Goal: Task Accomplishment & Management: Use online tool/utility

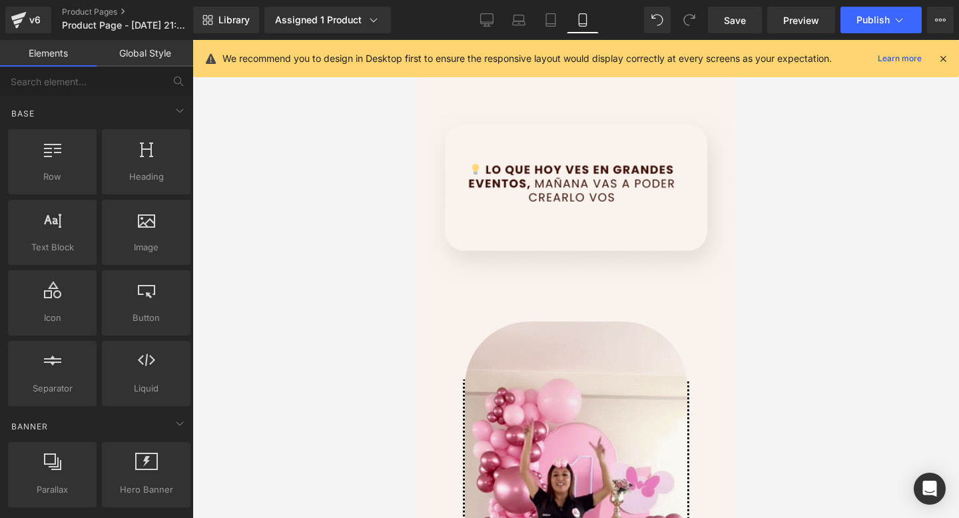
scroll to position [1285, 0]
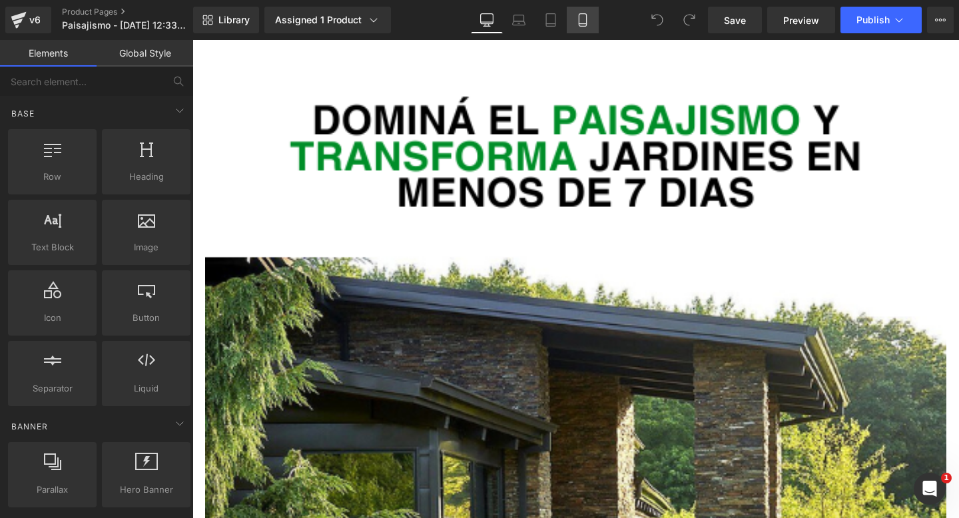
click at [584, 23] on icon at bounding box center [582, 19] width 13 height 13
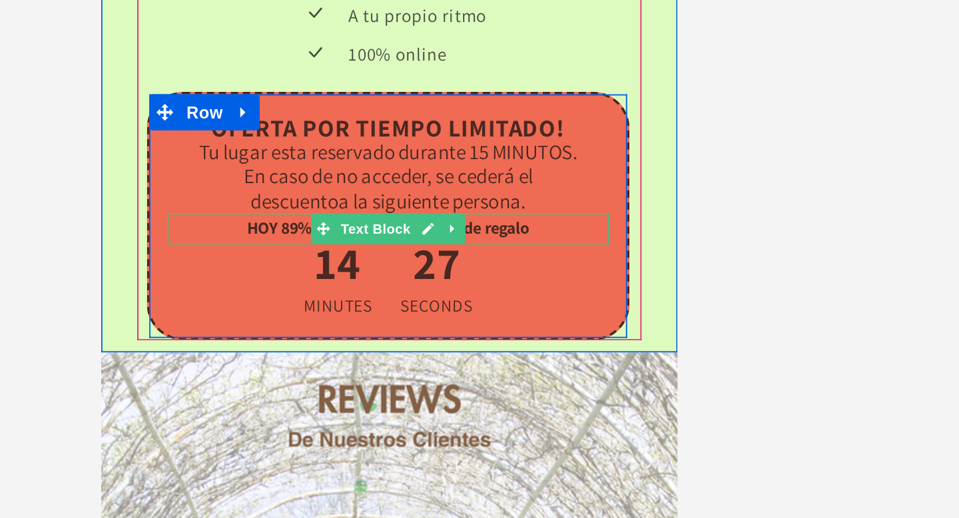
scroll to position [3472, 0]
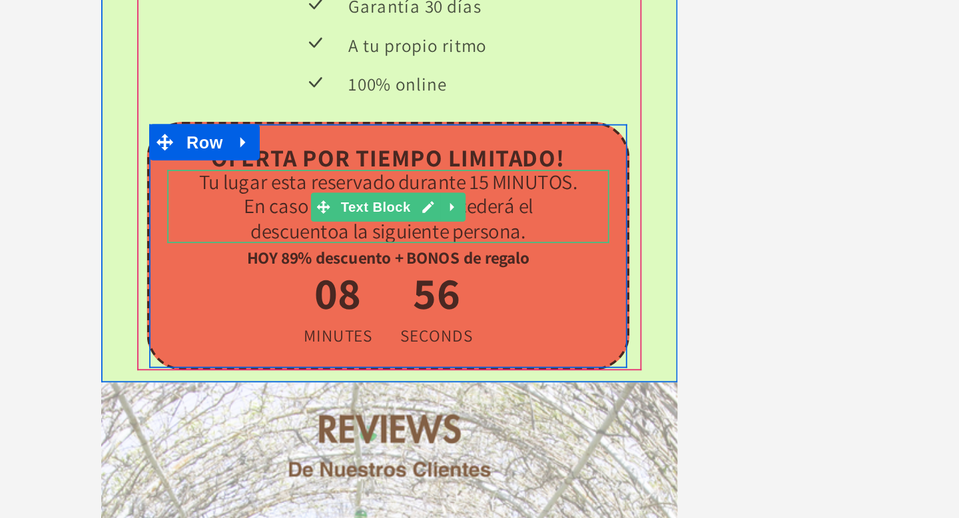
click at [251, 47] on span "a la siguiente persona." at bounding box center [285, 47] width 104 height 15
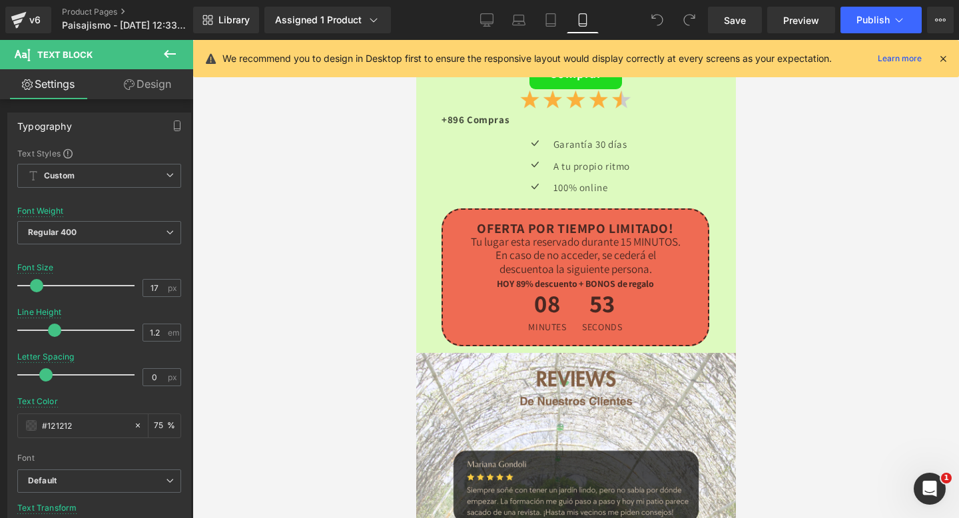
click at [171, 47] on icon at bounding box center [170, 54] width 16 height 16
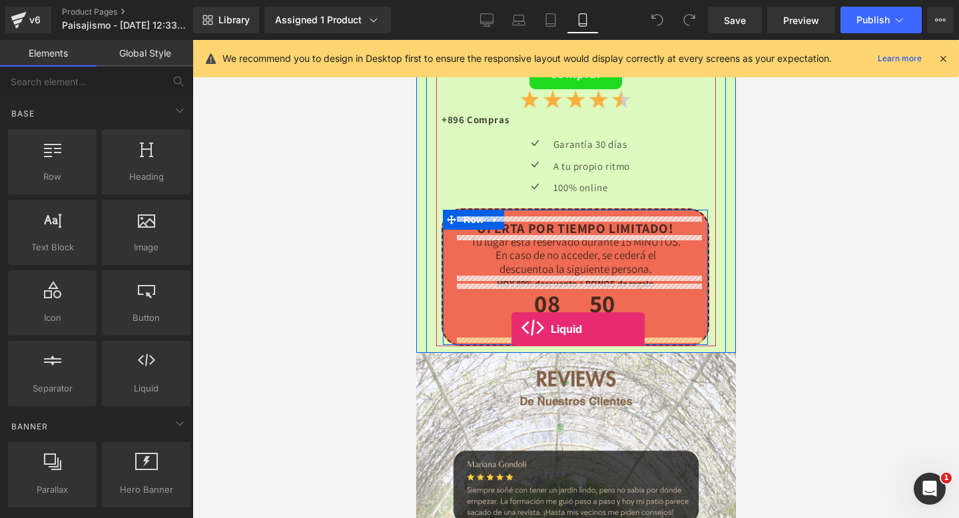
drag, startPoint x: 560, startPoint y: 412, endPoint x: 511, endPoint y: 329, distance: 96.5
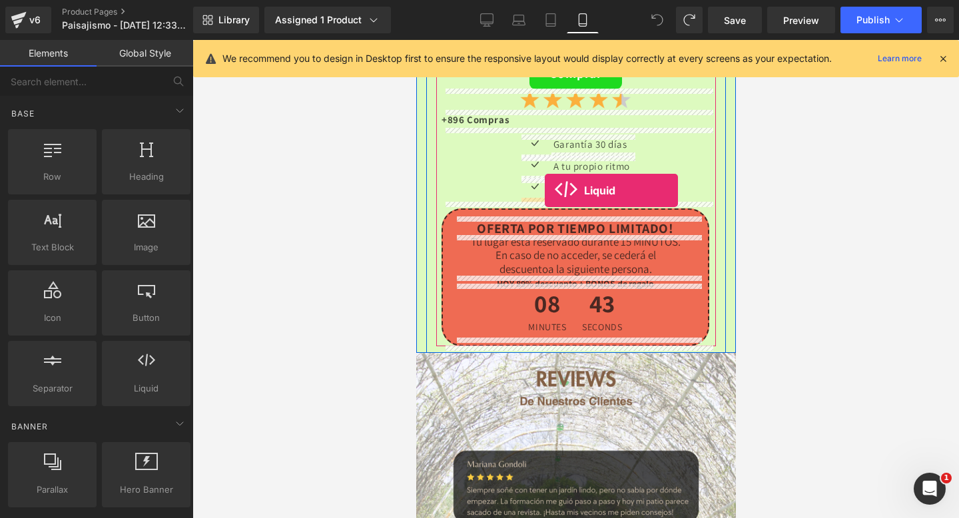
drag, startPoint x: 543, startPoint y: 422, endPoint x: 544, endPoint y: 190, distance: 232.5
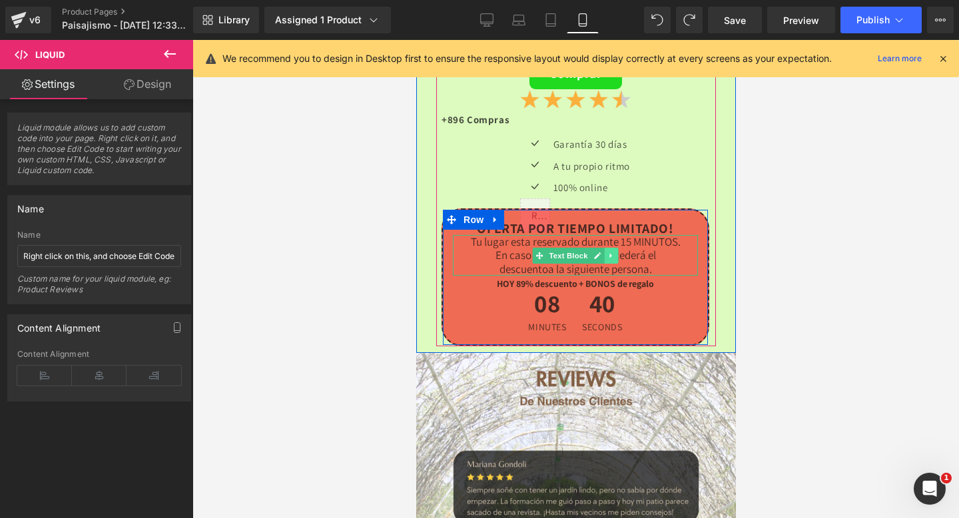
click at [615, 257] on link at bounding box center [611, 256] width 14 height 16
click at [615, 257] on icon at bounding box center [617, 255] width 7 height 7
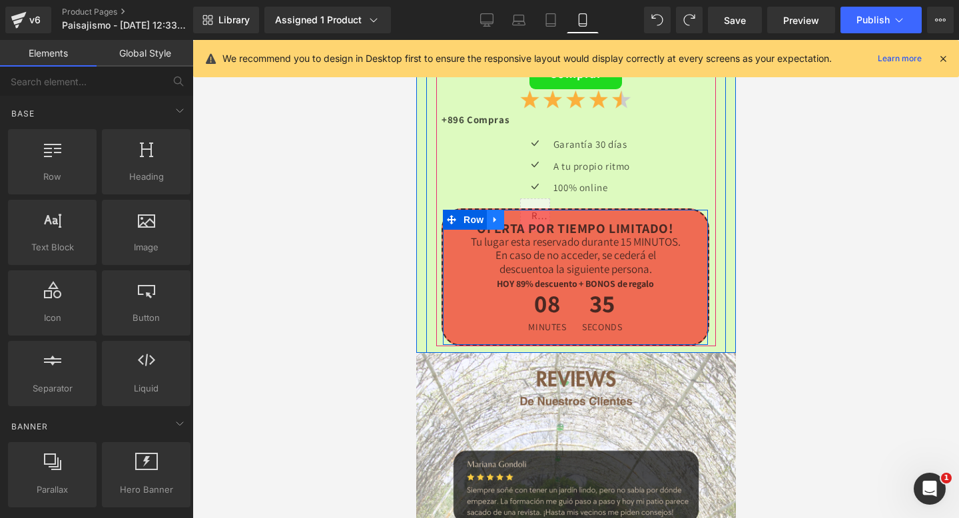
click at [492, 219] on icon at bounding box center [494, 220] width 9 height 10
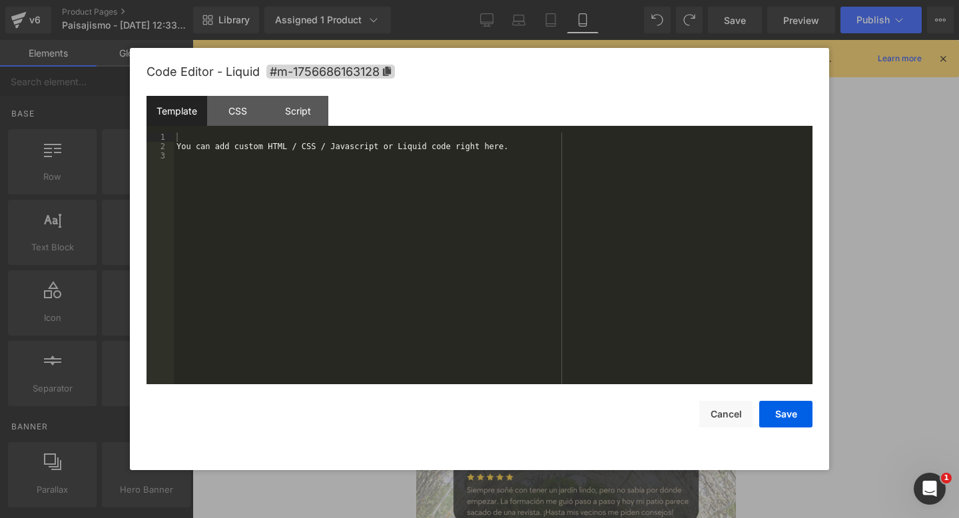
click at [536, 0] on div "Liquid You are previewing how the will restyle your page. You can not edit Elem…" at bounding box center [479, 0] width 959 height 0
click at [393, 236] on div "You can add custom HTML / CSS / Javascript or Liquid code right here." at bounding box center [493, 268] width 639 height 271
drag, startPoint x: 393, startPoint y: 236, endPoint x: 233, endPoint y: 129, distance: 192.7
click at [233, 129] on div "Template CSS Script Data 1 2 3 You can add custom HTML / CSS / Javascript or Li…" at bounding box center [480, 240] width 666 height 289
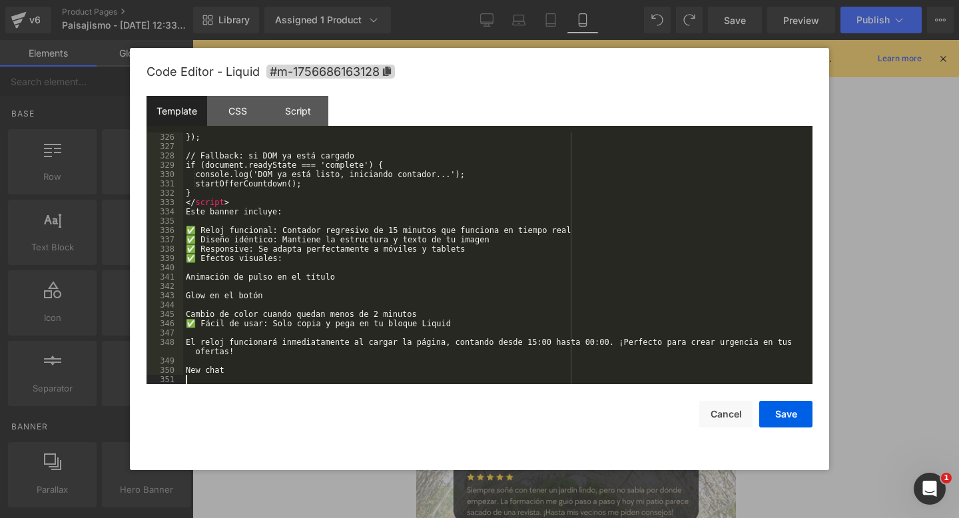
scroll to position [3032, 0]
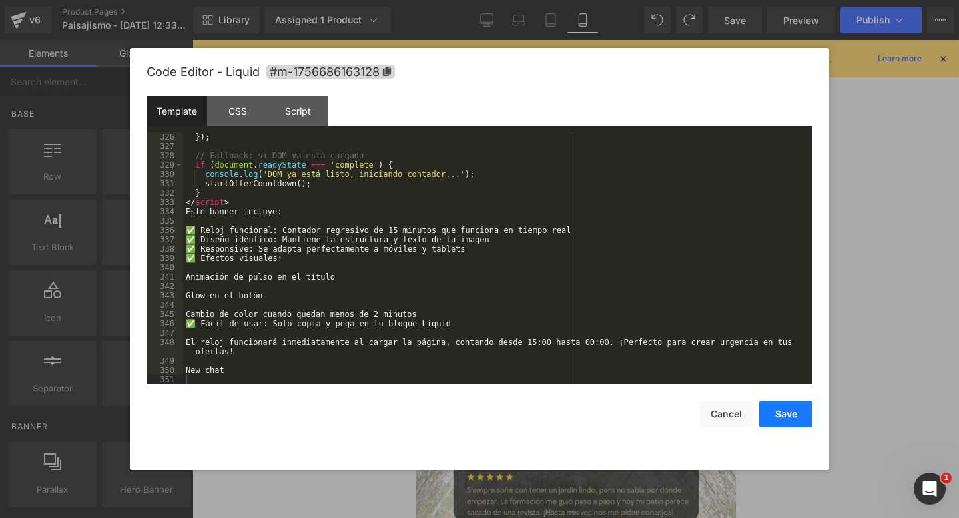
click at [772, 413] on button "Save" at bounding box center [786, 414] width 53 height 27
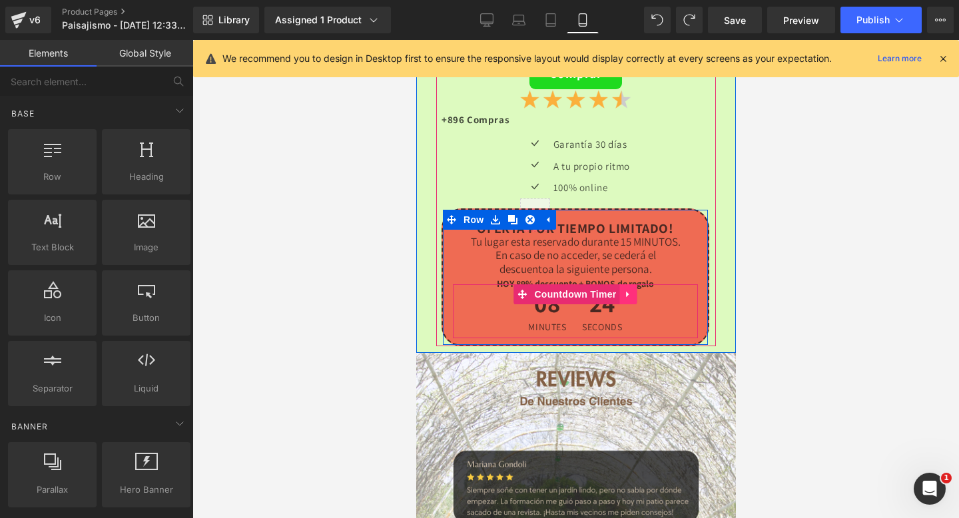
click at [621, 297] on link at bounding box center [628, 295] width 17 height 20
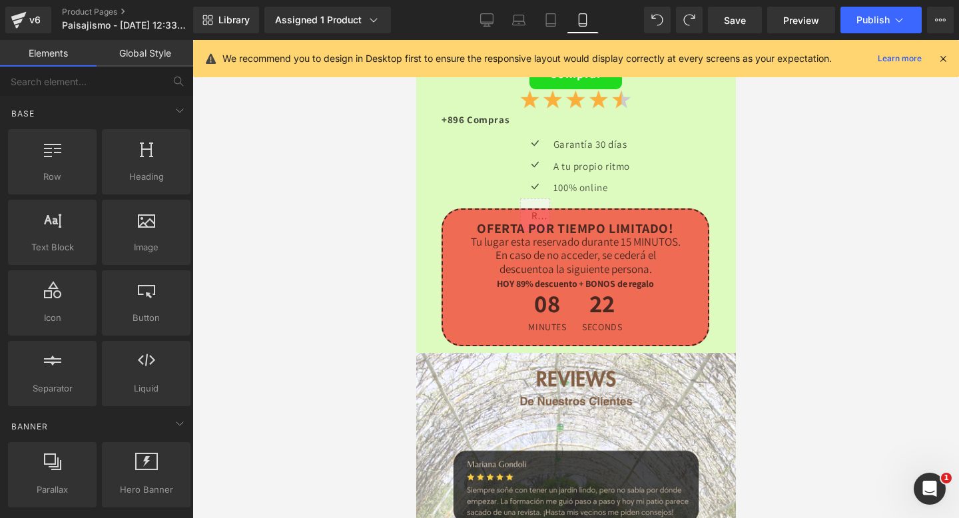
click at [814, 159] on div at bounding box center [576, 279] width 767 height 478
click at [882, 30] on button "Publish" at bounding box center [881, 20] width 81 height 27
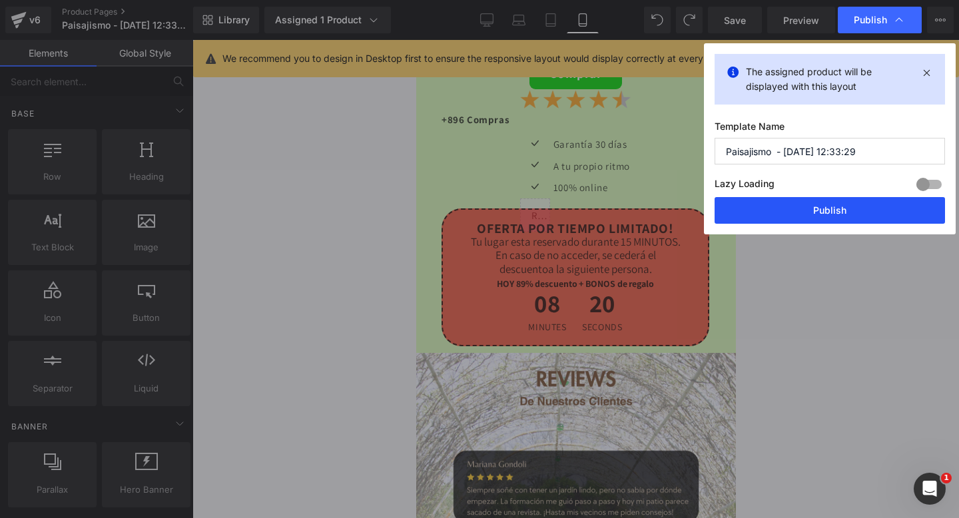
click at [832, 210] on button "Publish" at bounding box center [830, 210] width 231 height 27
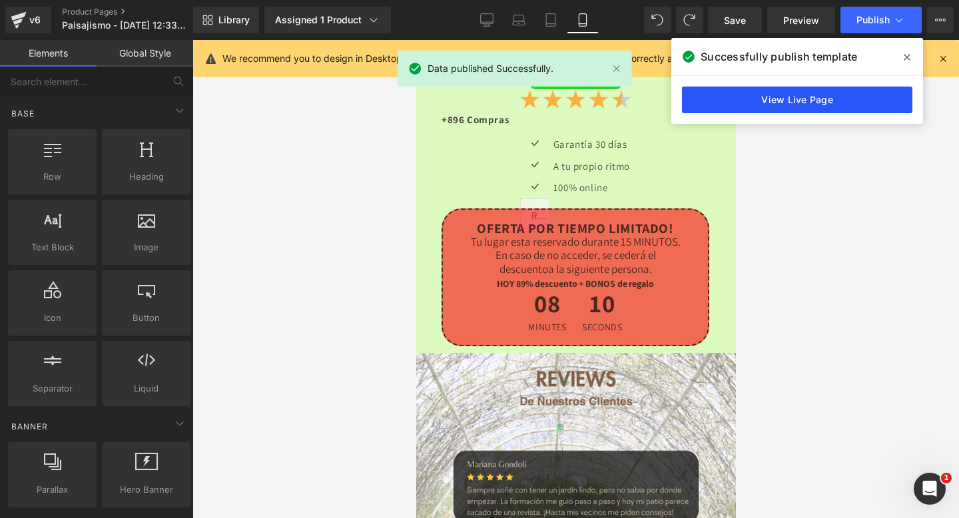
click at [777, 105] on link "View Live Page" at bounding box center [797, 100] width 231 height 27
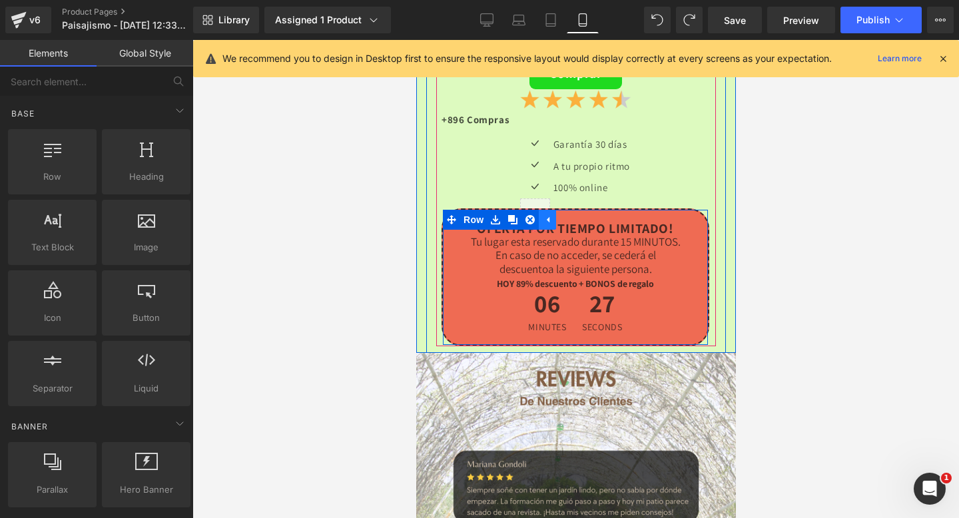
click at [546, 220] on icon at bounding box center [546, 220] width 9 height 10
click at [496, 219] on icon at bounding box center [494, 220] width 9 height 10
click at [533, 219] on icon at bounding box center [529, 219] width 9 height 9
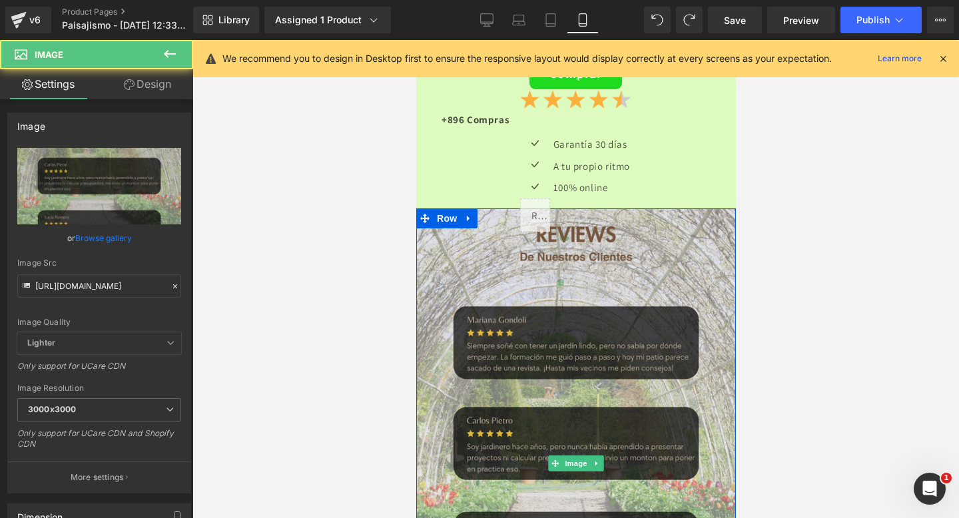
click at [498, 228] on img at bounding box center [575, 464] width 326 height 510
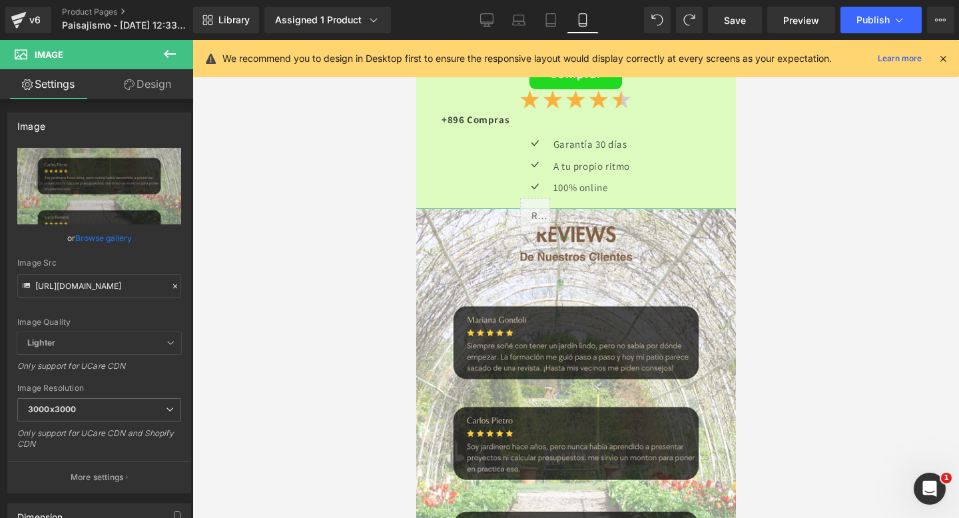
click at [162, 80] on link "Design" at bounding box center [147, 84] width 97 height 30
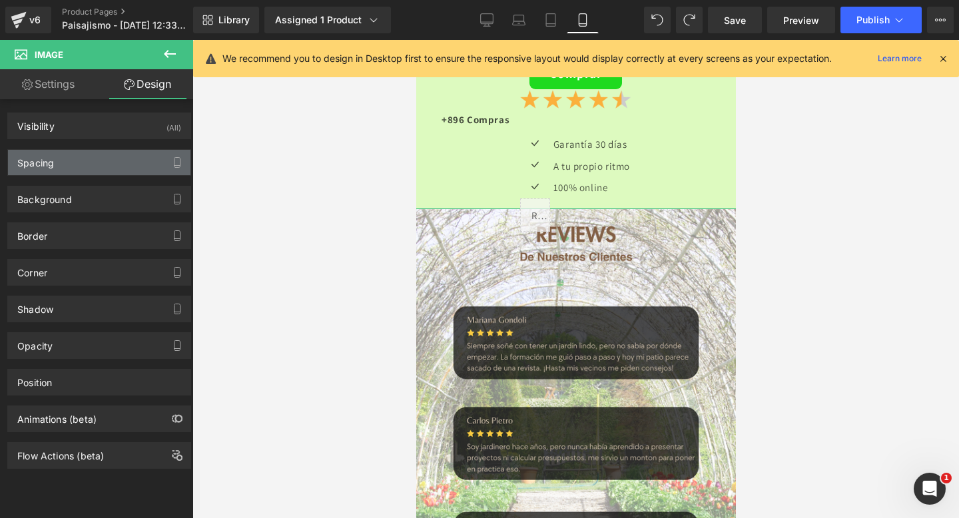
click at [81, 170] on div "Spacing" at bounding box center [99, 162] width 183 height 25
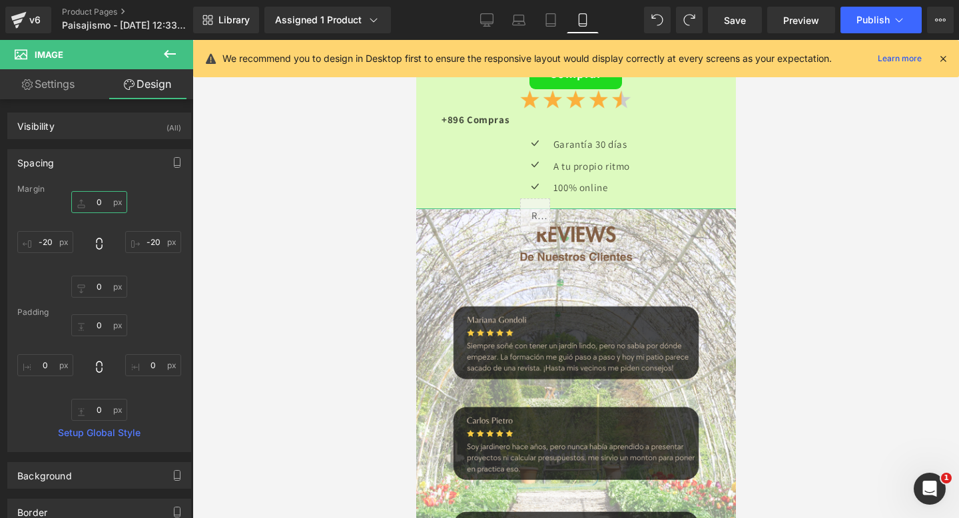
click at [88, 203] on input "0" at bounding box center [99, 202] width 56 height 22
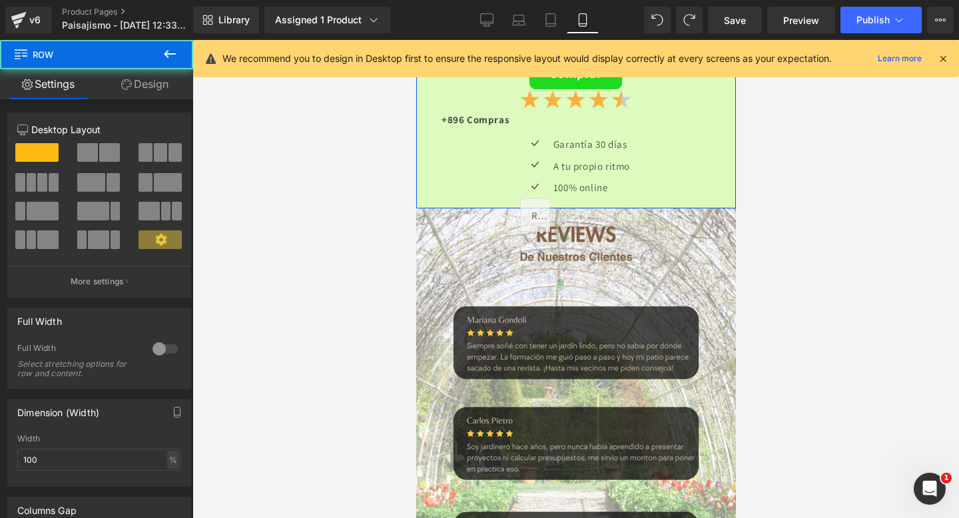
click at [146, 77] on link "Design" at bounding box center [145, 84] width 97 height 30
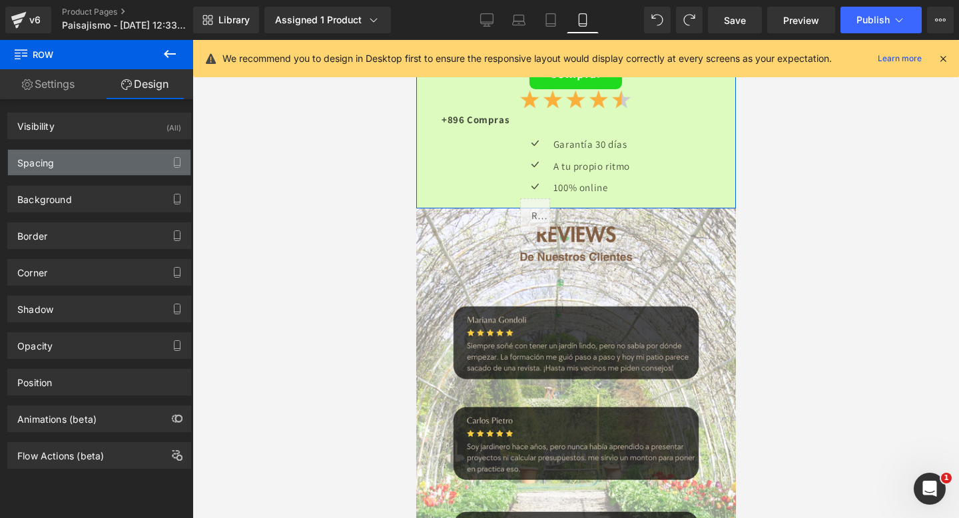
click at [133, 151] on div "Spacing" at bounding box center [99, 162] width 183 height 25
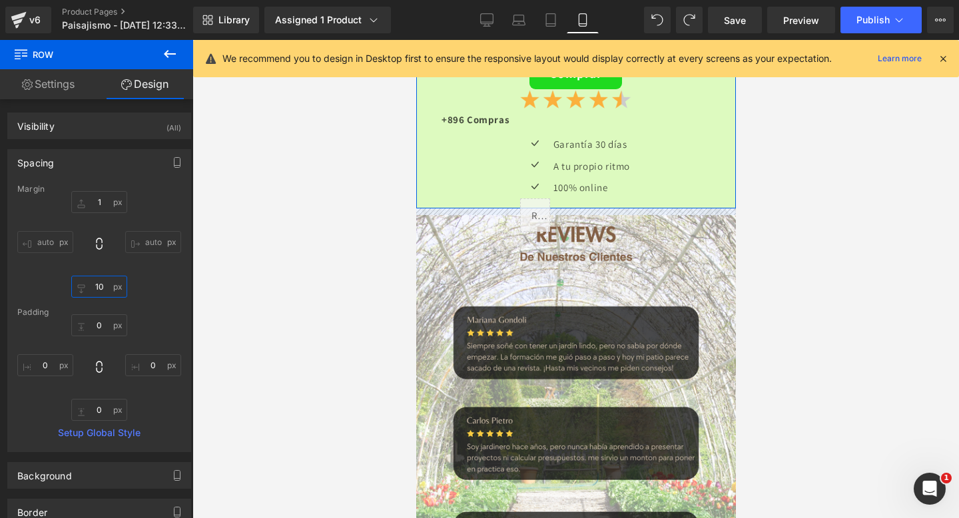
click at [97, 291] on input "10" at bounding box center [99, 287] width 56 height 22
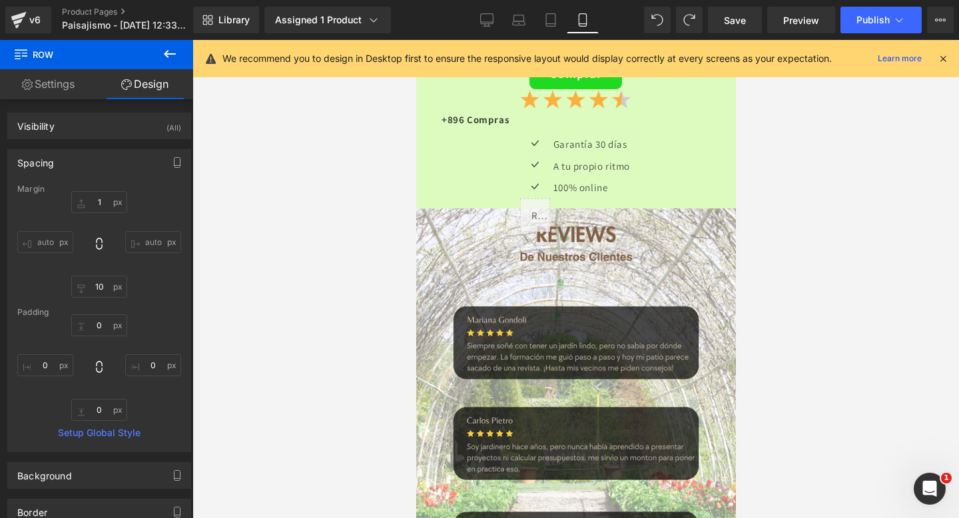
click at [235, 297] on div at bounding box center [576, 279] width 767 height 478
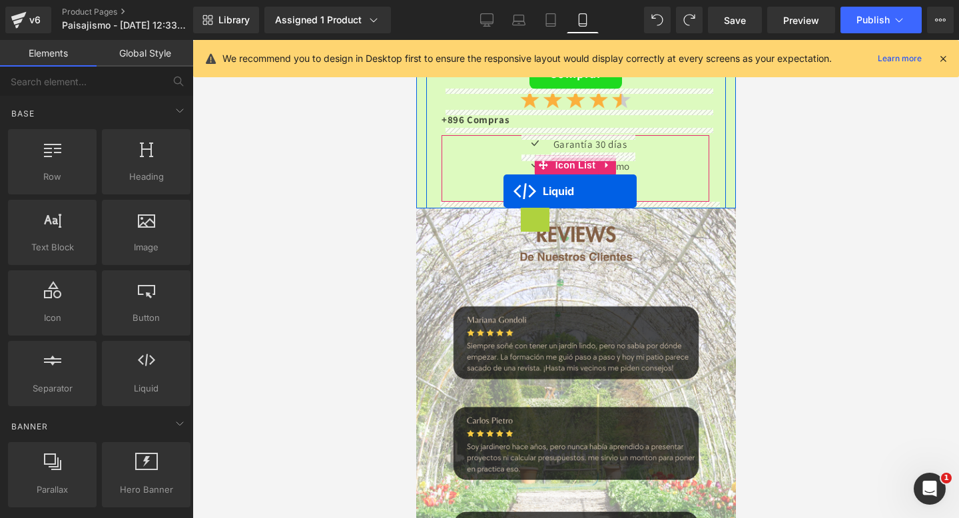
drag, startPoint x: 502, startPoint y: 229, endPoint x: 503, endPoint y: 191, distance: 37.3
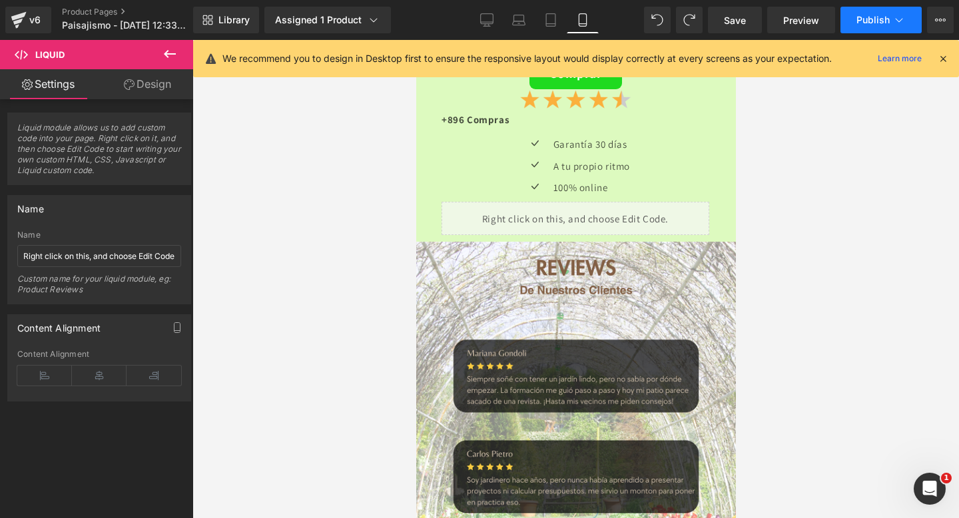
click at [883, 26] on button "Publish" at bounding box center [881, 20] width 81 height 27
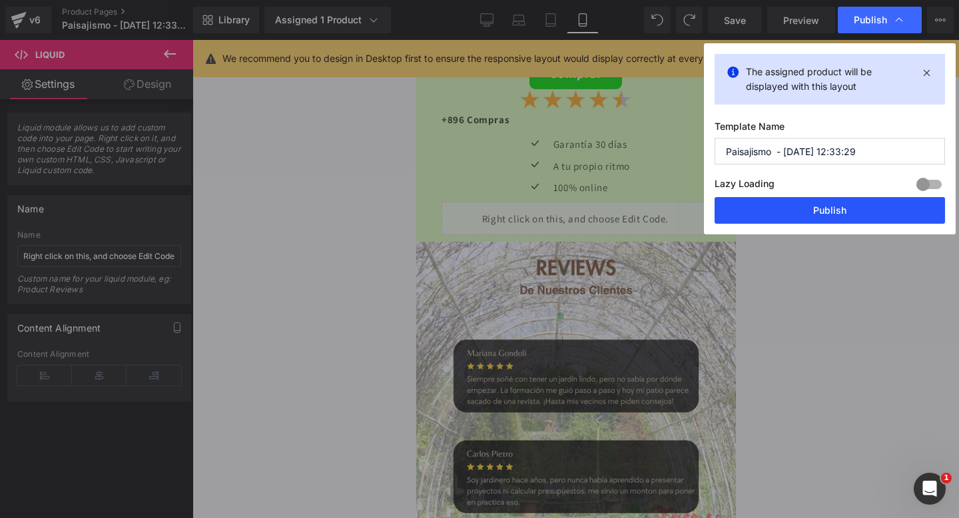
click at [830, 219] on button "Publish" at bounding box center [830, 210] width 231 height 27
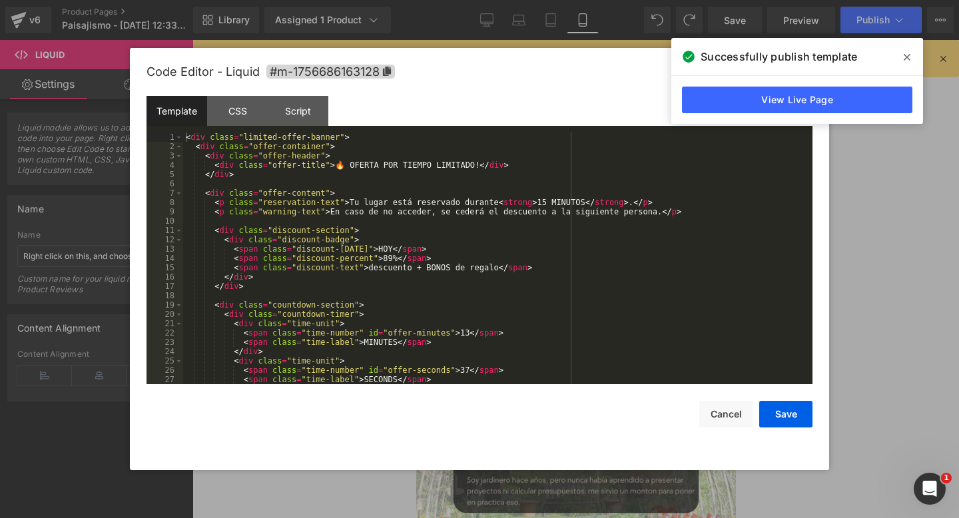
click at [532, 0] on div "Liquid You are previewing how the will restyle your page. You can not edit Elem…" at bounding box center [479, 0] width 959 height 0
click at [206, 148] on div "< div class = "limited-offer-banner" > < div class = "offer-container" > < div …" at bounding box center [495, 268] width 624 height 271
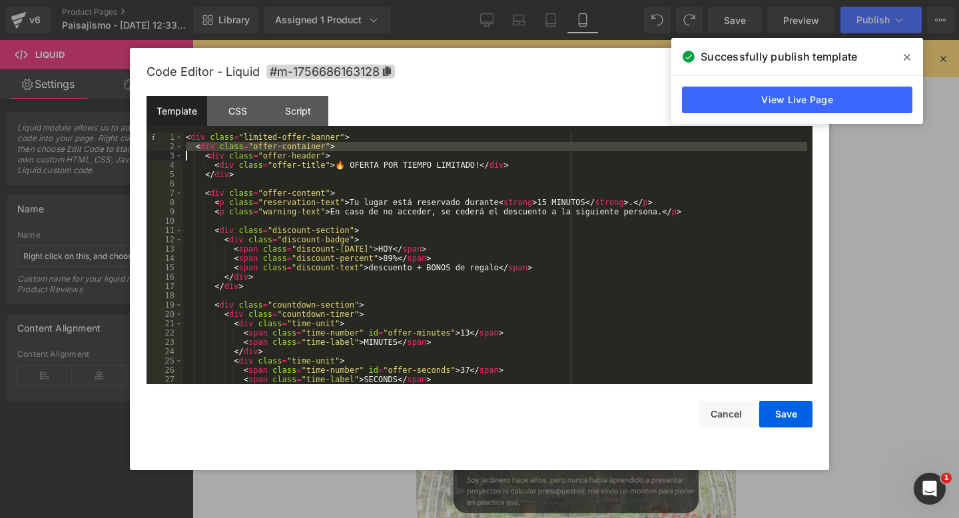
click at [206, 148] on div "< div class = "limited-offer-banner" > < div class = "offer-container" > < div …" at bounding box center [495, 268] width 624 height 271
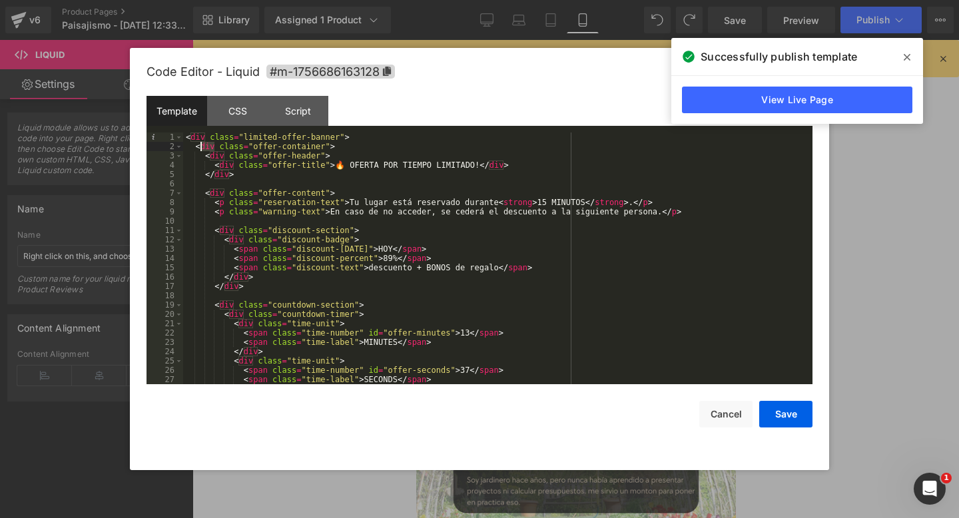
click at [206, 148] on div "< div class = "limited-offer-banner" > < div class = "offer-container" > < div …" at bounding box center [495, 268] width 624 height 271
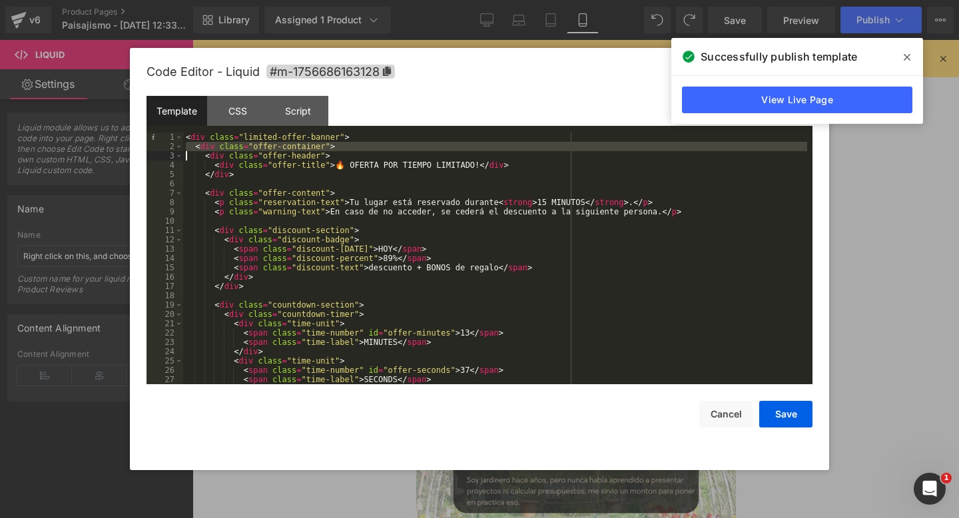
click at [206, 148] on div "< div class = "limited-offer-banner" > < div class = "offer-container" > < div …" at bounding box center [495, 268] width 624 height 271
click at [298, 225] on div "< div class = "limited-offer-banner" > < div class = "offer-container" > < div …" at bounding box center [495, 268] width 624 height 271
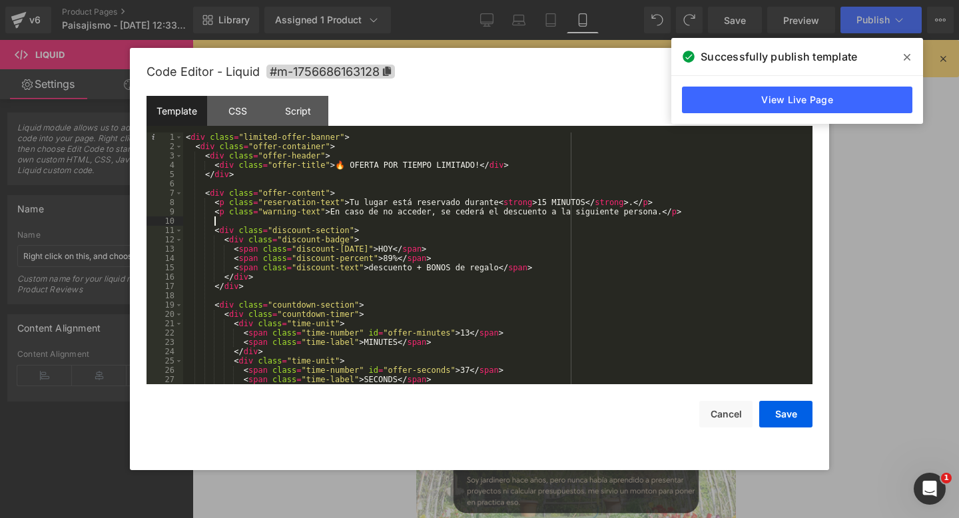
click at [298, 225] on div "< div class = "limited-offer-banner" > < div class = "offer-container" > < div …" at bounding box center [495, 268] width 624 height 271
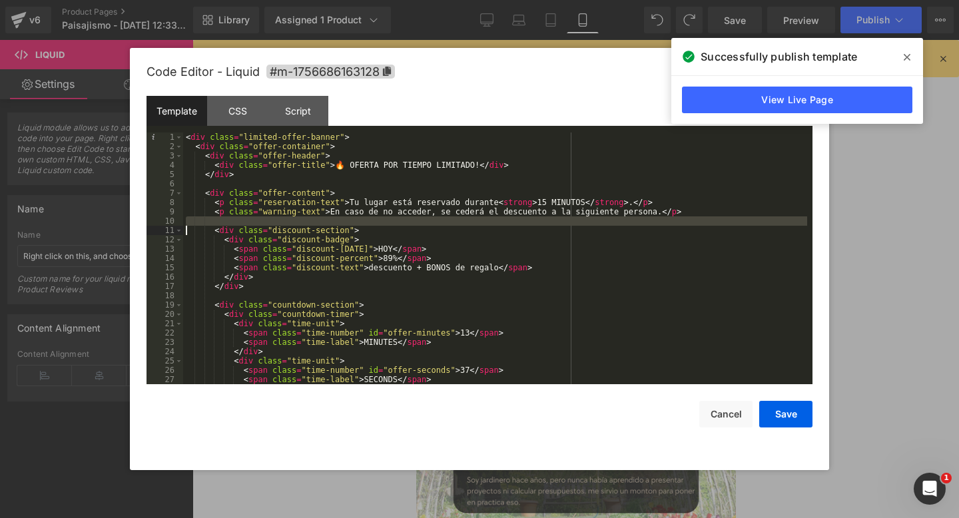
click at [298, 225] on div "< div class = "limited-offer-banner" > < div class = "offer-container" > < div …" at bounding box center [495, 268] width 624 height 271
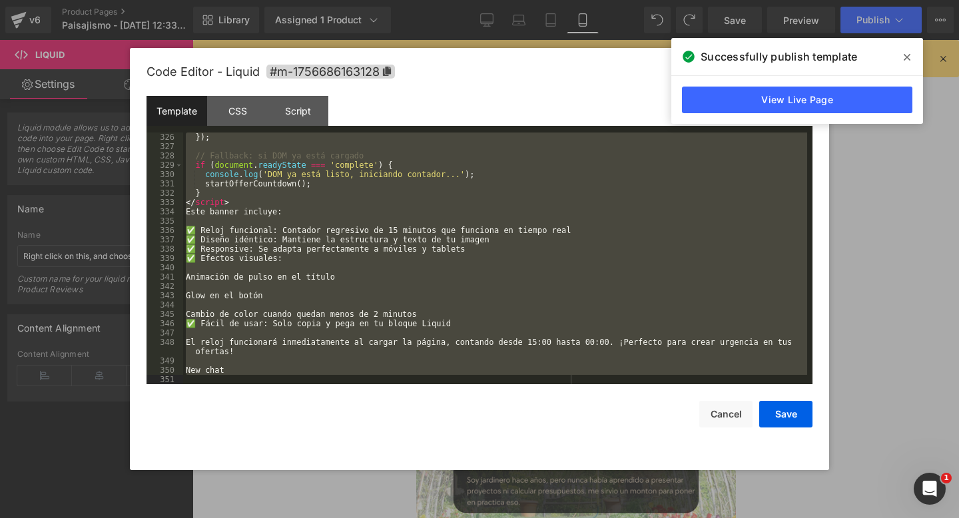
drag, startPoint x: 184, startPoint y: 135, endPoint x: 411, endPoint y: 464, distance: 400.5
click at [411, 464] on div "Code Editor - Liquid #m-1756686163128 Template CSS Script Data 326 327 328 329 …" at bounding box center [480, 259] width 666 height 422
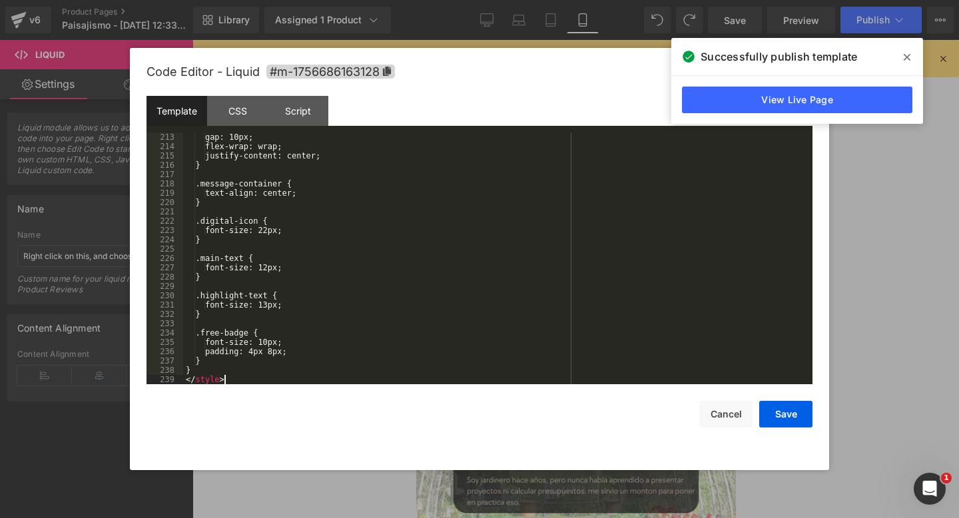
scroll to position [1978, 0]
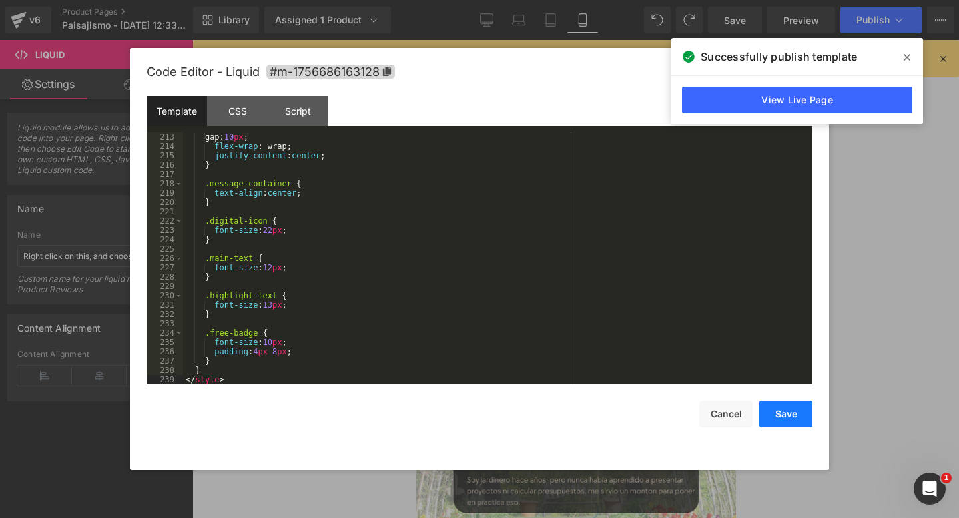
click at [786, 412] on button "Save" at bounding box center [786, 414] width 53 height 27
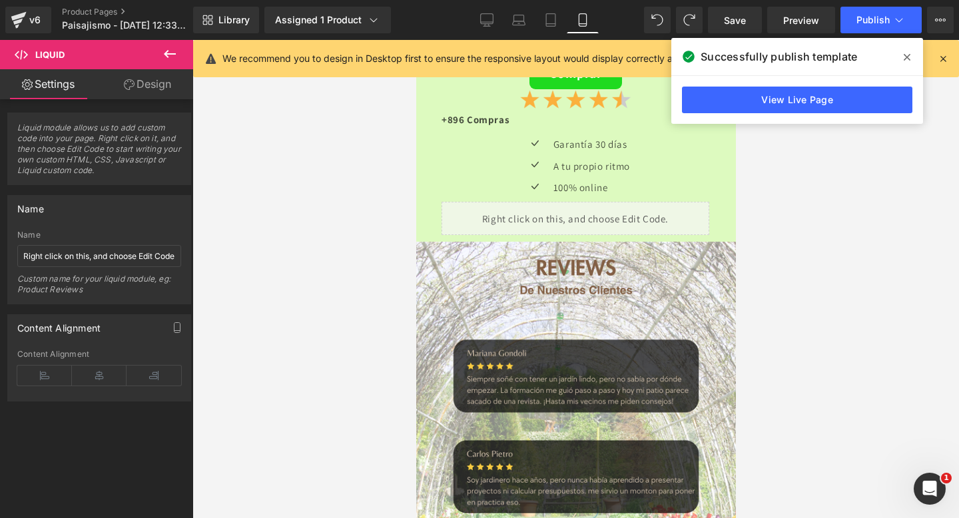
click at [910, 59] on icon at bounding box center [907, 57] width 7 height 11
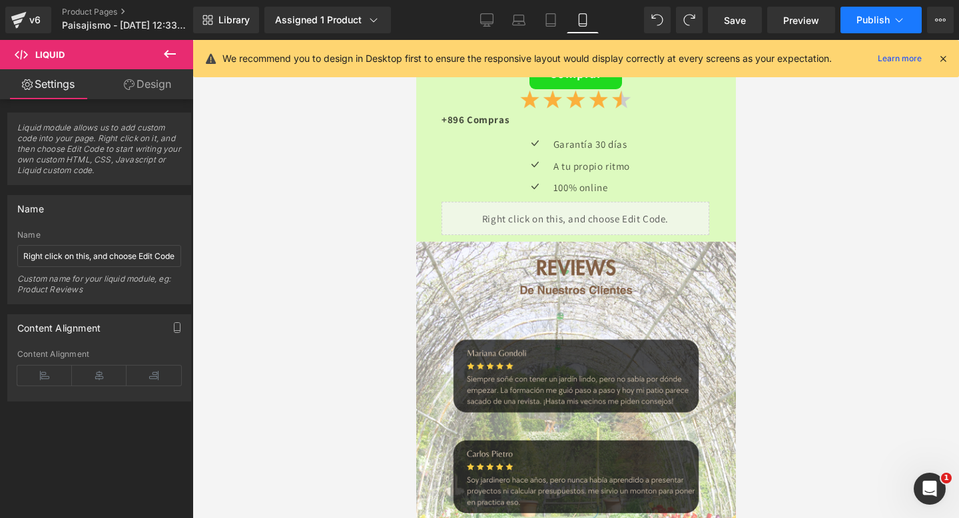
click at [872, 15] on span "Publish" at bounding box center [873, 20] width 33 height 11
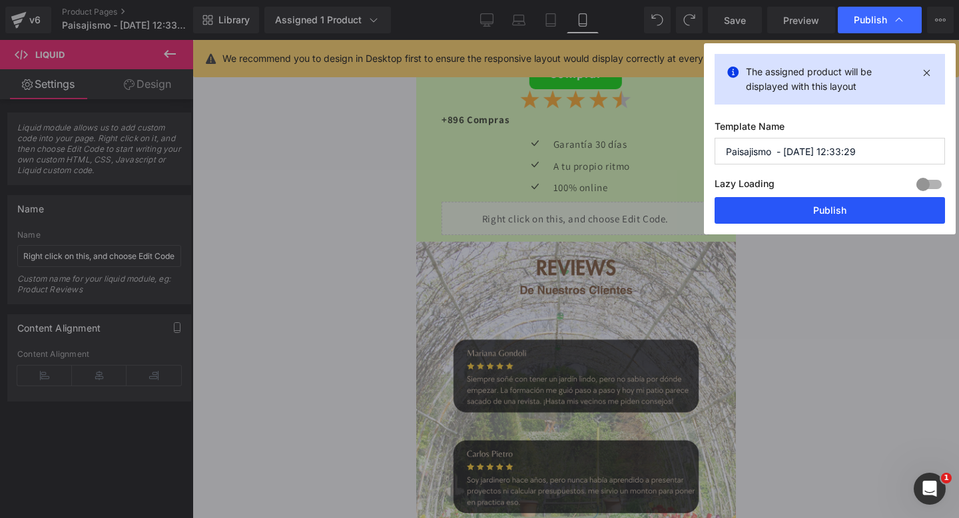
click at [818, 212] on button "Publish" at bounding box center [830, 210] width 231 height 27
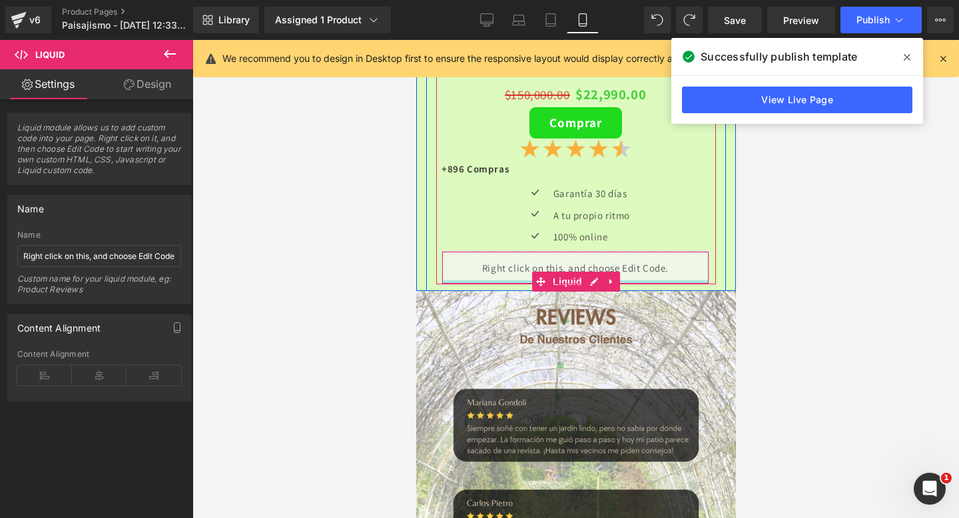
scroll to position [3348, 0]
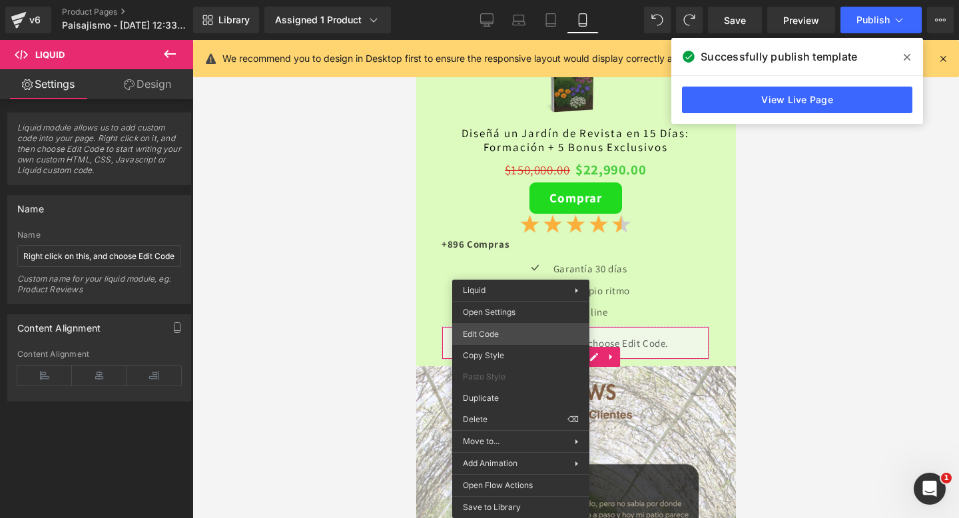
click at [515, 0] on div "Liquid You are previewing how the will restyle your page. You can not edit Elem…" at bounding box center [479, 0] width 959 height 0
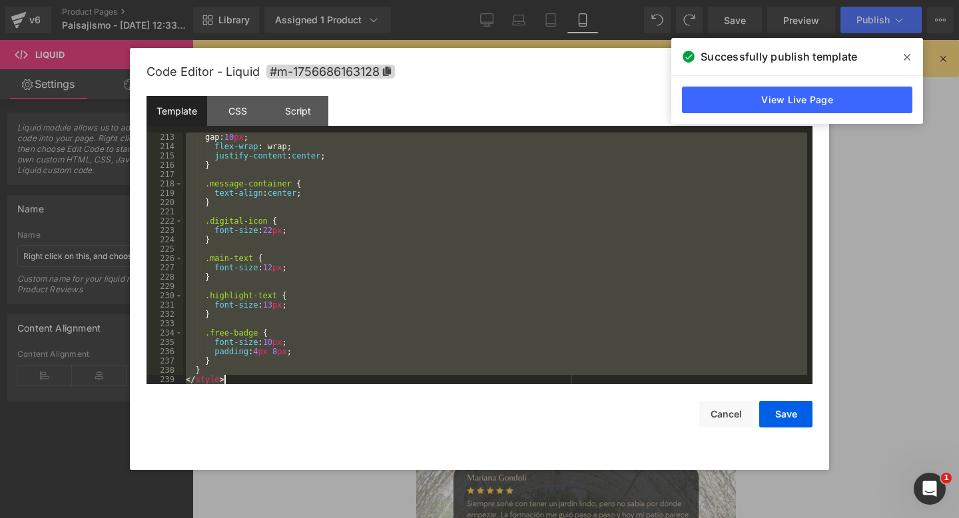
scroll to position [1978, 0]
drag, startPoint x: 186, startPoint y: 139, endPoint x: 468, endPoint y: 481, distance: 443.0
click at [468, 481] on body "Liquid You are previewing how the will restyle your page. You can not edit Elem…" at bounding box center [479, 259] width 959 height 518
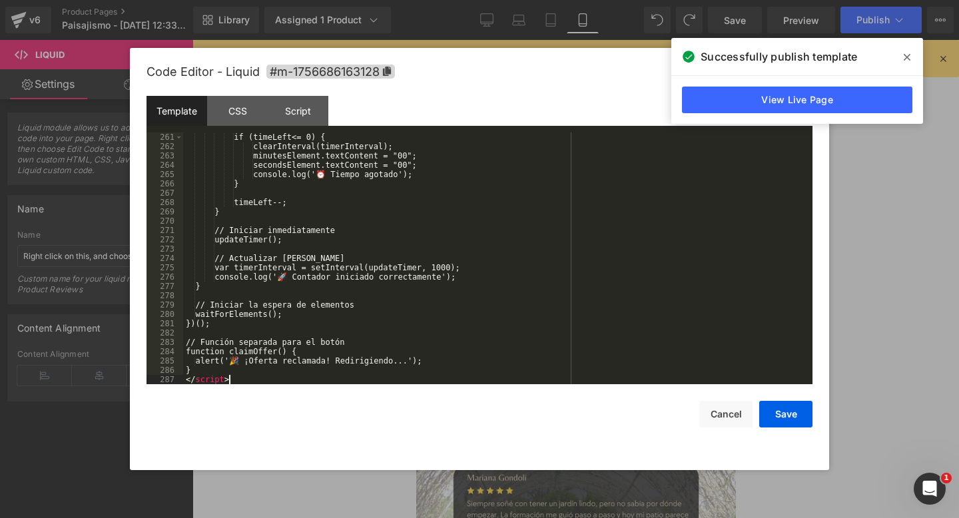
scroll to position [2425, 0]
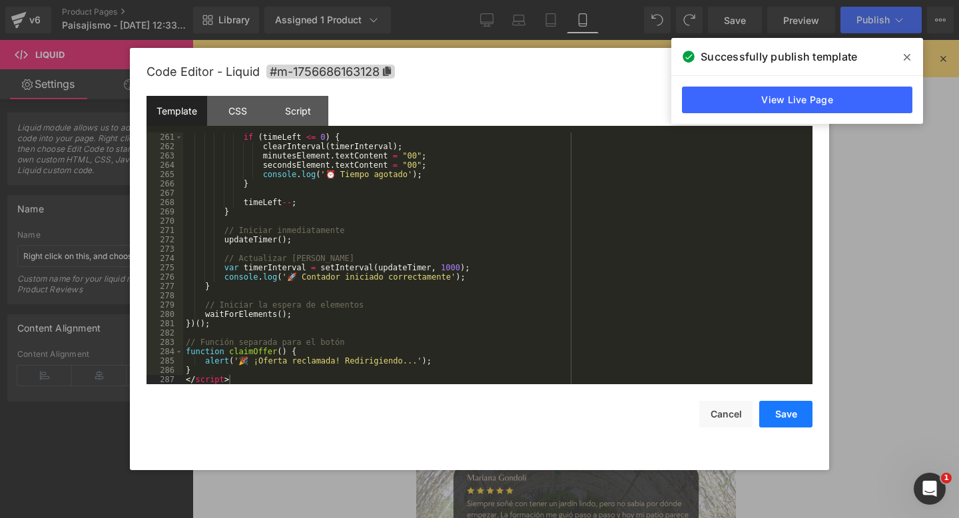
click at [790, 421] on button "Save" at bounding box center [786, 414] width 53 height 27
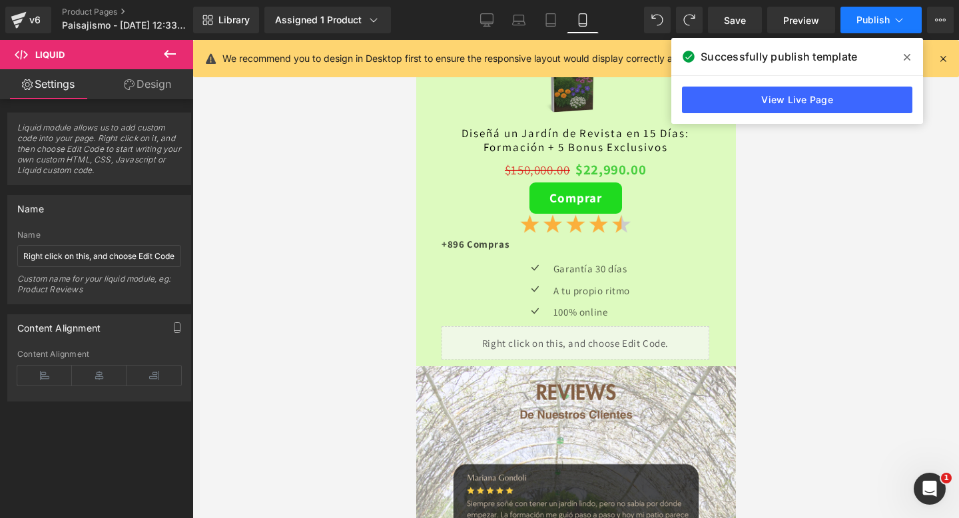
click at [876, 11] on button "Publish" at bounding box center [881, 20] width 81 height 27
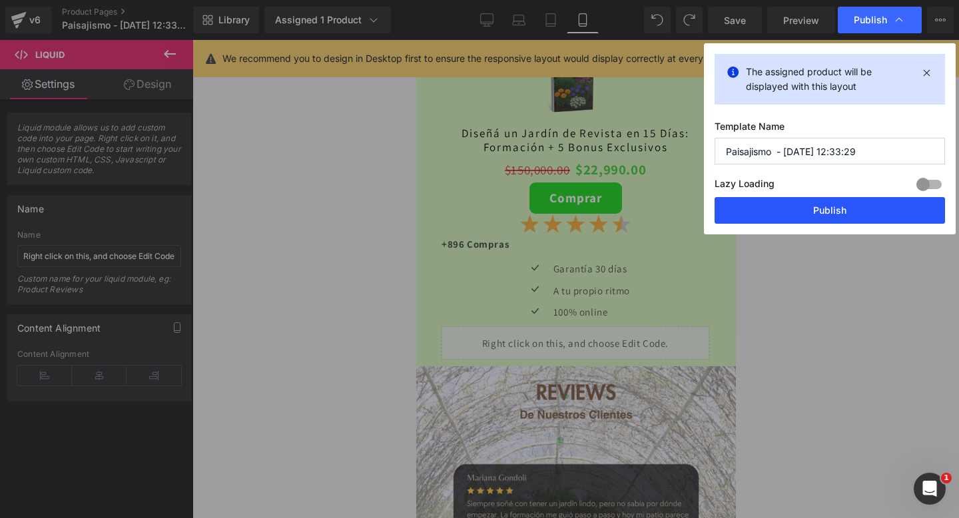
click at [782, 222] on button "Publish" at bounding box center [830, 210] width 231 height 27
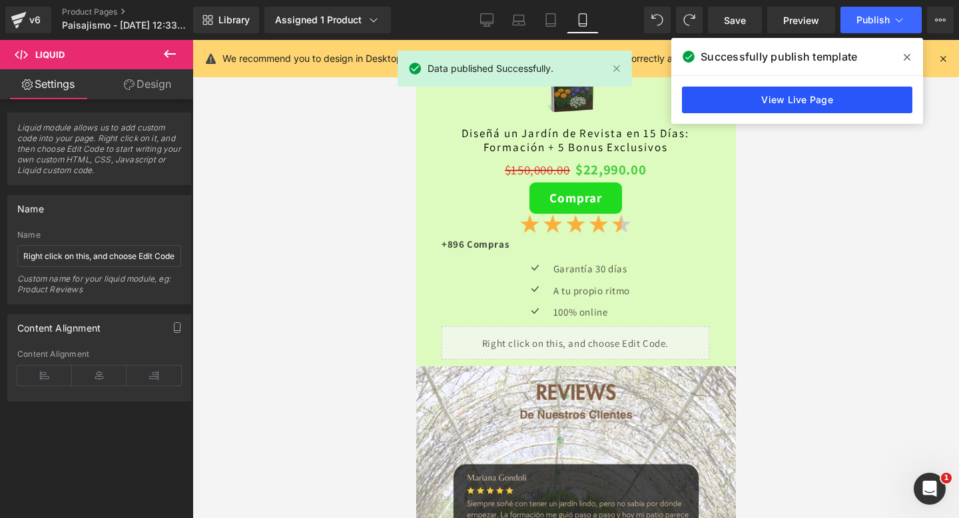
click at [793, 102] on link "View Live Page" at bounding box center [797, 100] width 231 height 27
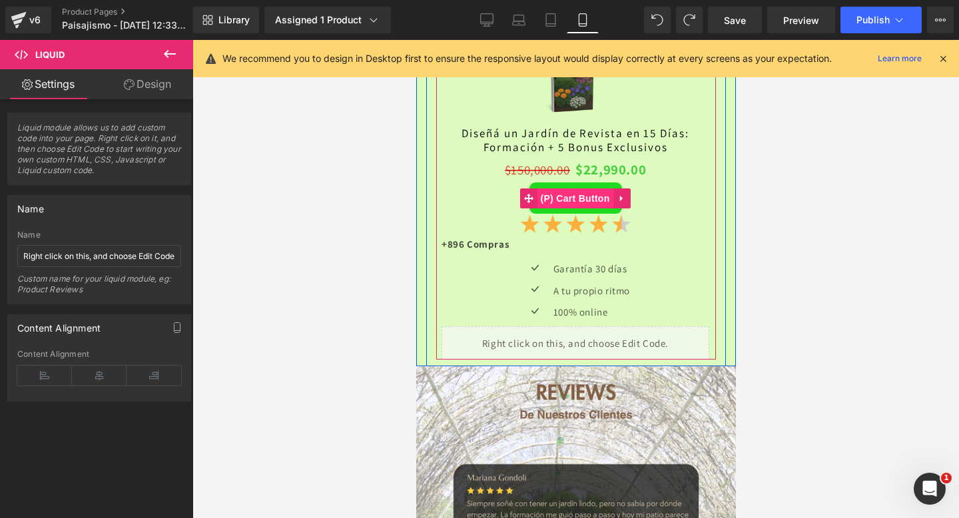
click at [580, 200] on span "(P) Cart Button" at bounding box center [575, 199] width 76 height 20
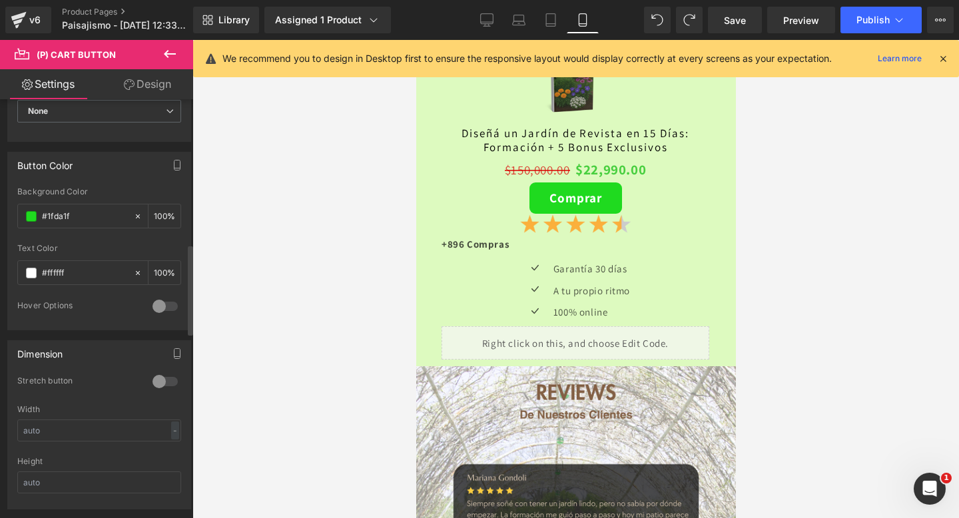
scroll to position [759, 0]
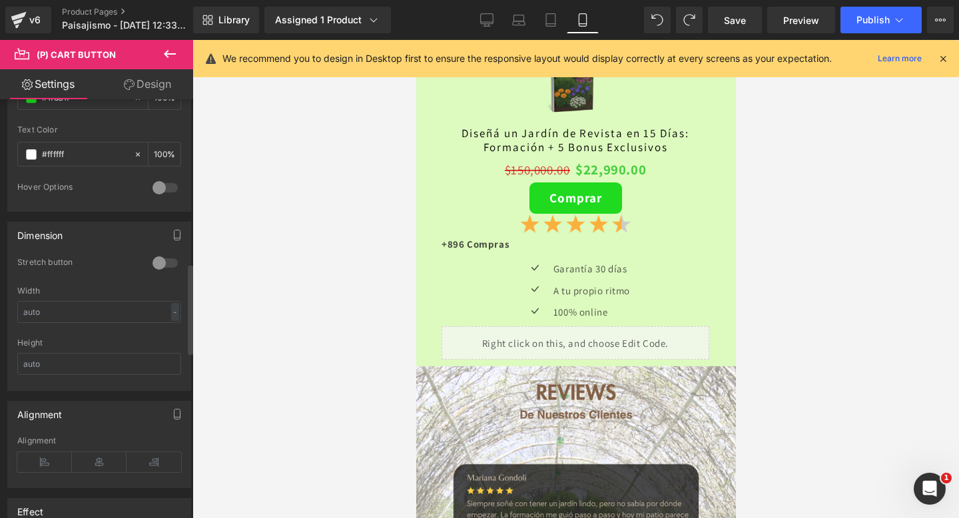
click at [163, 191] on div at bounding box center [165, 187] width 32 height 21
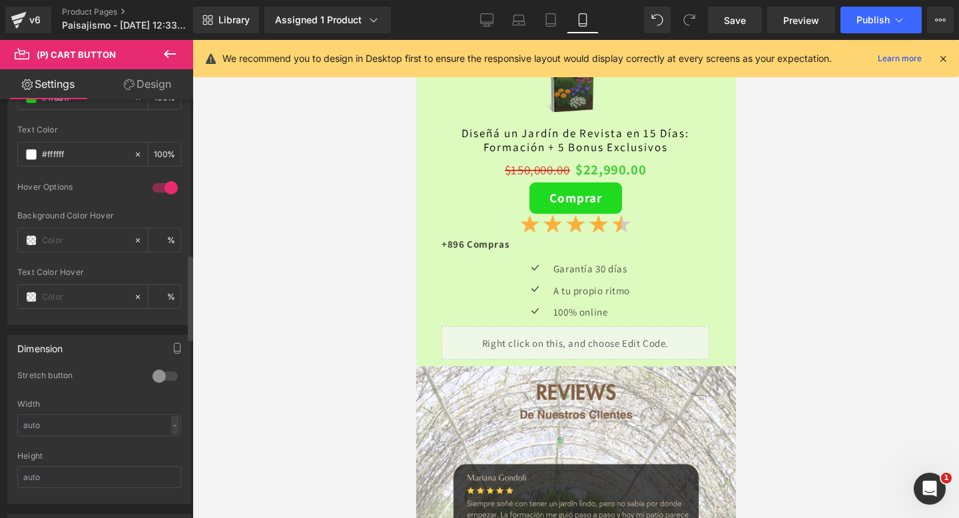
click at [163, 191] on div at bounding box center [165, 187] width 32 height 21
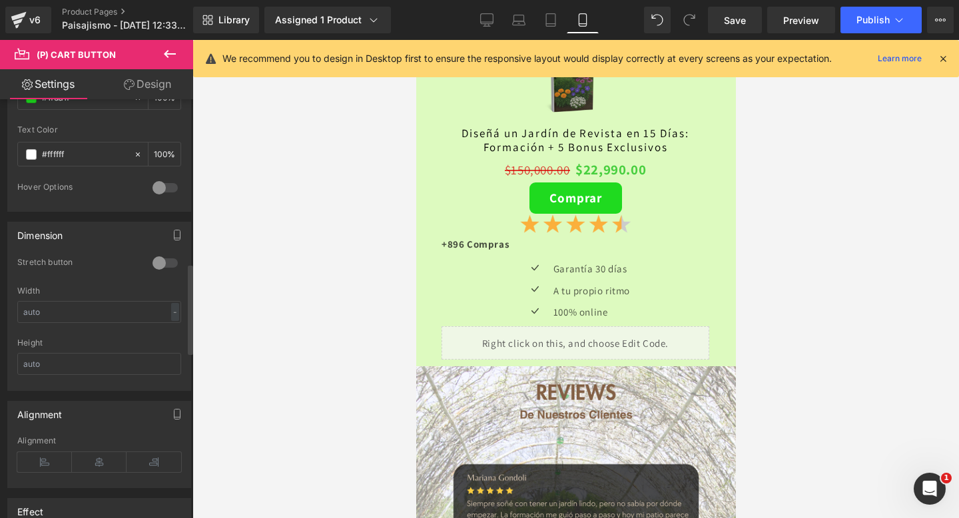
click at [160, 263] on div at bounding box center [165, 263] width 32 height 21
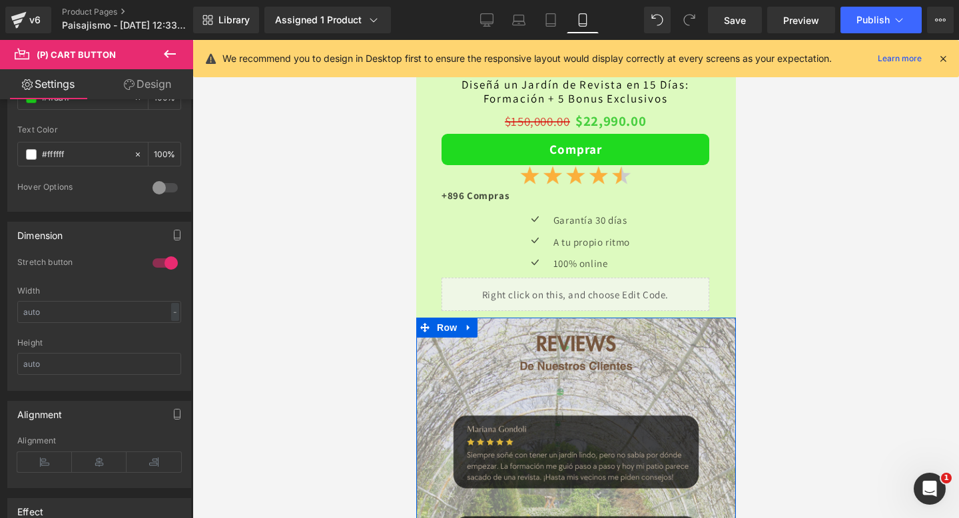
scroll to position [3352, 0]
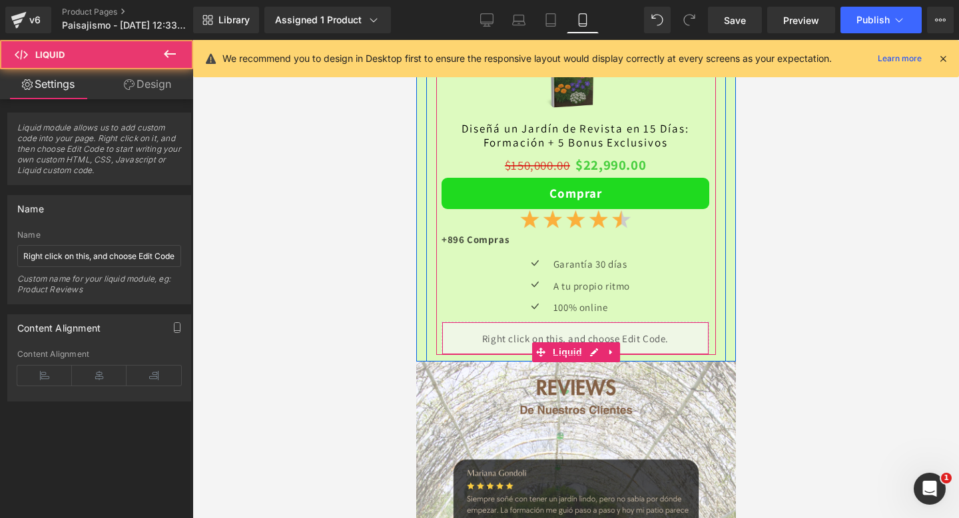
click at [550, 332] on div "Liquid" at bounding box center [575, 338] width 268 height 33
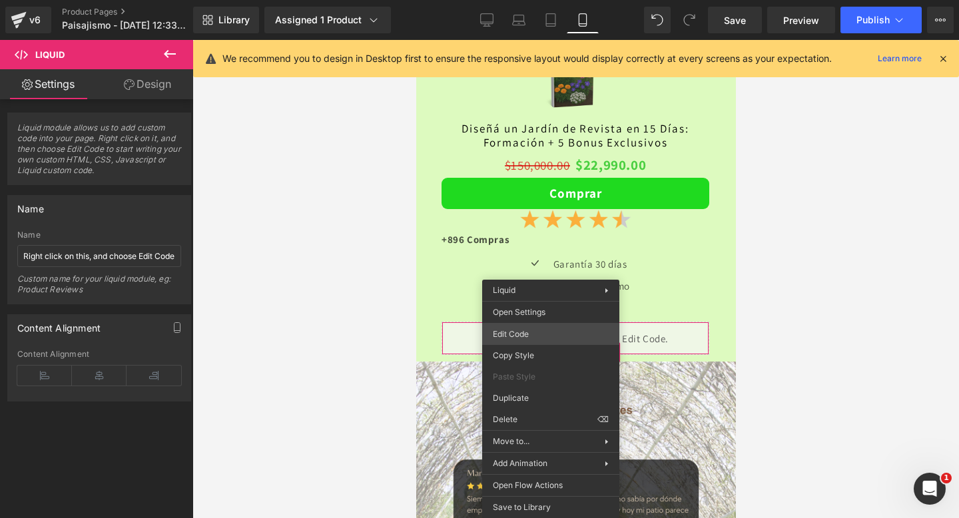
click at [554, 0] on div "(P) Cart Button You are previewing how the will restyle your page. You can not …" at bounding box center [479, 0] width 959 height 0
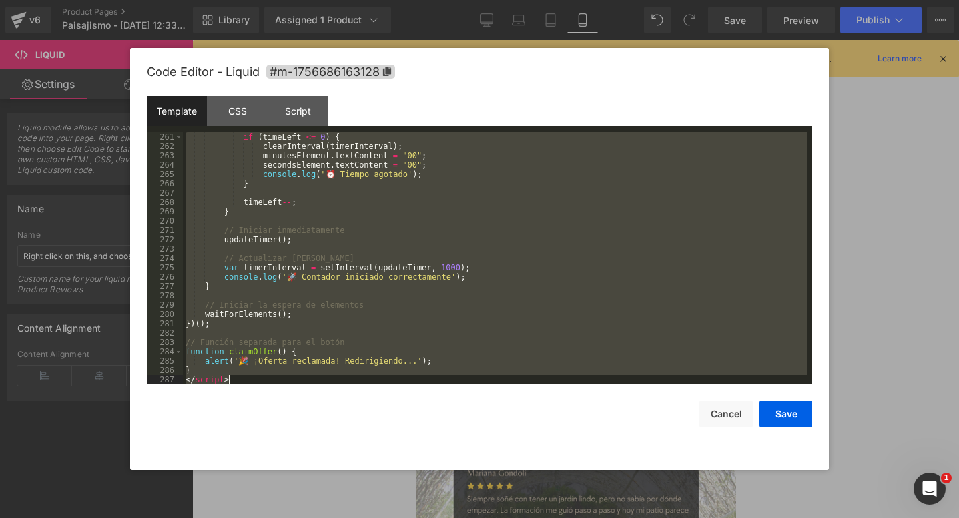
scroll to position [2425, 0]
drag, startPoint x: 187, startPoint y: 135, endPoint x: 552, endPoint y: 518, distance: 528.8
click at [552, 518] on body "(P) Cart Button You are previewing how the will restyle your page. You can not …" at bounding box center [479, 259] width 959 height 518
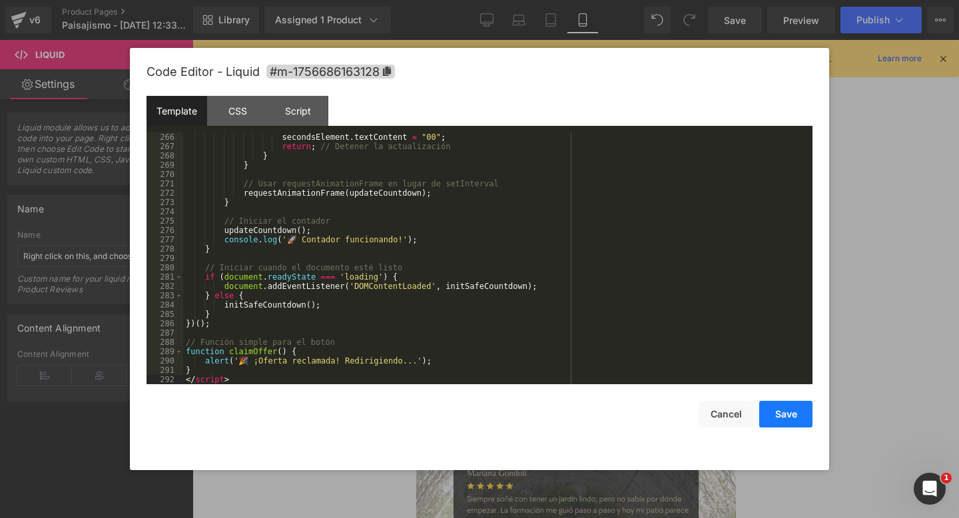
click at [791, 414] on button "Save" at bounding box center [786, 414] width 53 height 27
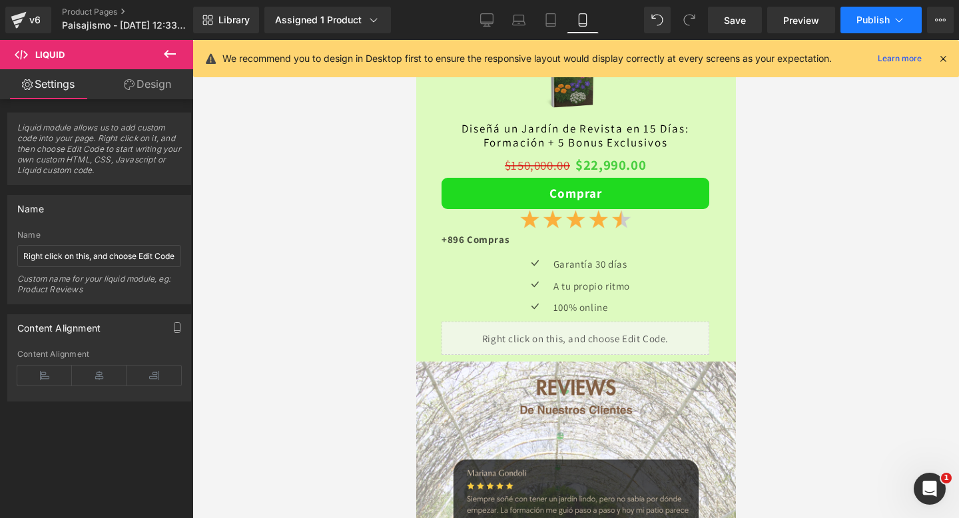
click at [858, 29] on button "Publish" at bounding box center [881, 20] width 81 height 27
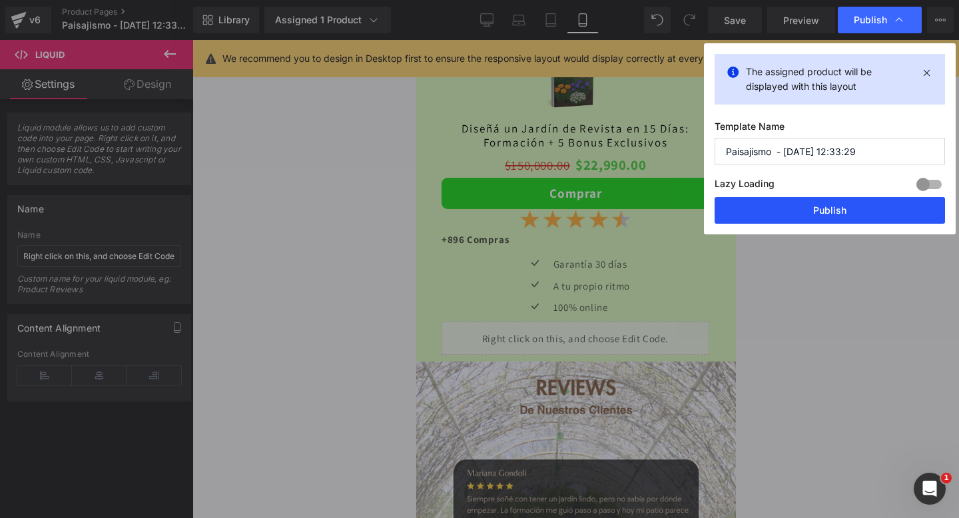
click at [800, 207] on button "Publish" at bounding box center [830, 210] width 231 height 27
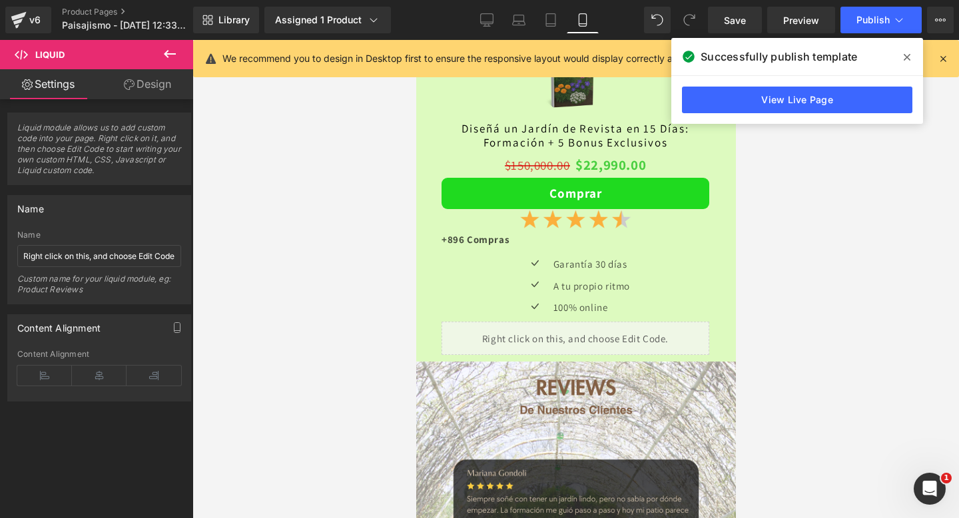
click at [912, 53] on span at bounding box center [907, 57] width 21 height 21
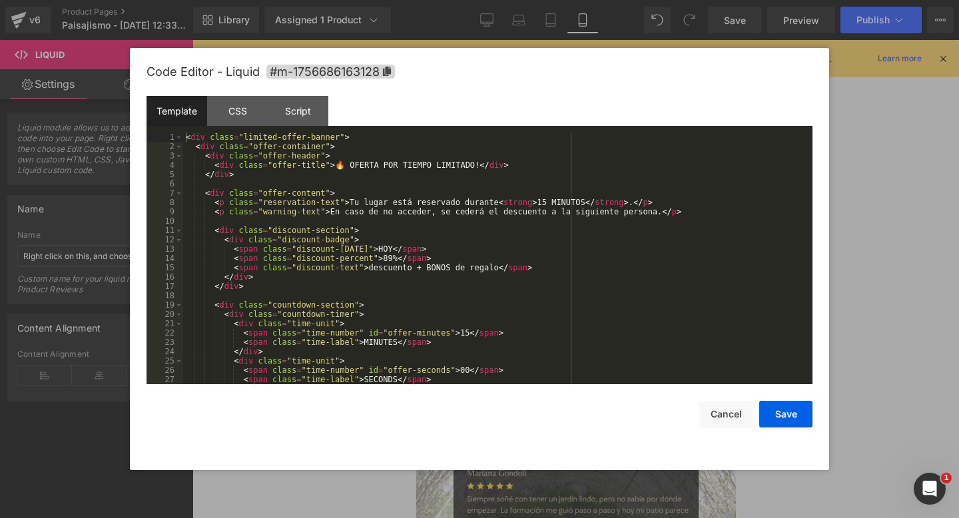
click at [518, 0] on div "(P) Cart Button You are previewing how the will restyle your page. You can not …" at bounding box center [479, 0] width 959 height 0
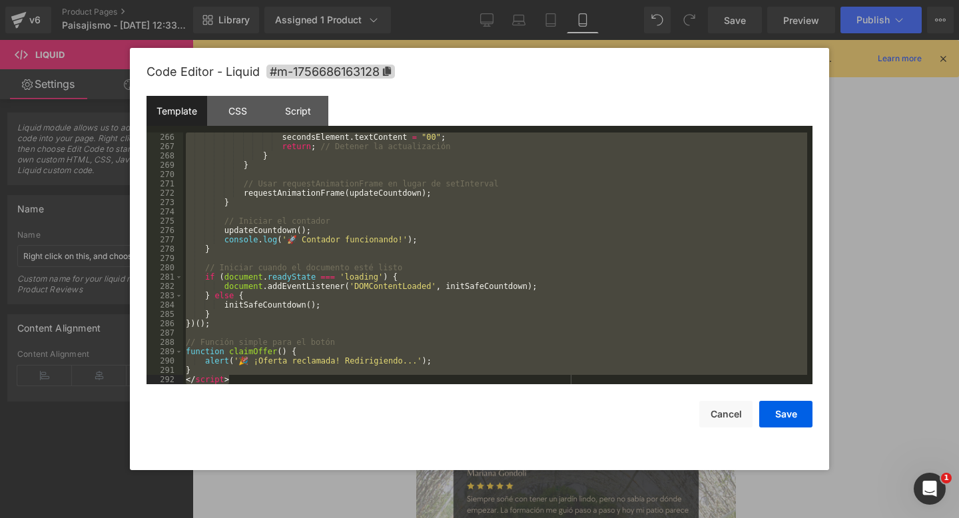
drag, startPoint x: 187, startPoint y: 140, endPoint x: 468, endPoint y: 454, distance: 420.9
click at [468, 454] on div "Code Editor - Liquid #m-1756686163128 Template CSS Script Data 266 267 268 269 …" at bounding box center [480, 259] width 666 height 422
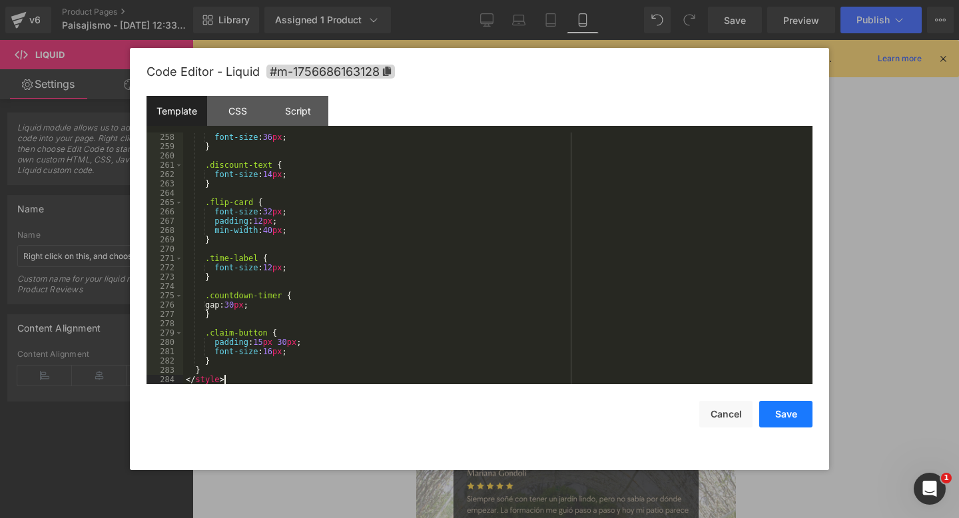
click at [786, 422] on button "Save" at bounding box center [786, 414] width 53 height 27
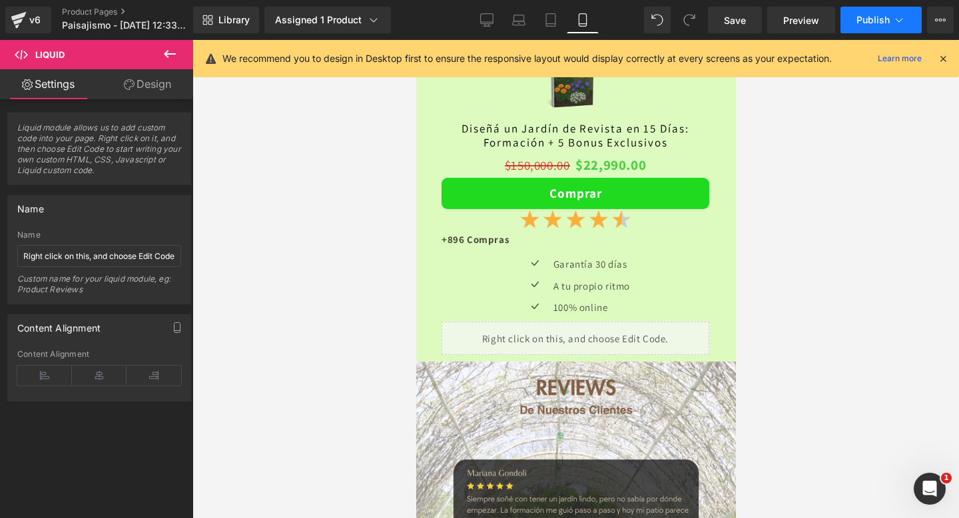
click at [872, 25] on span "Publish" at bounding box center [873, 20] width 33 height 11
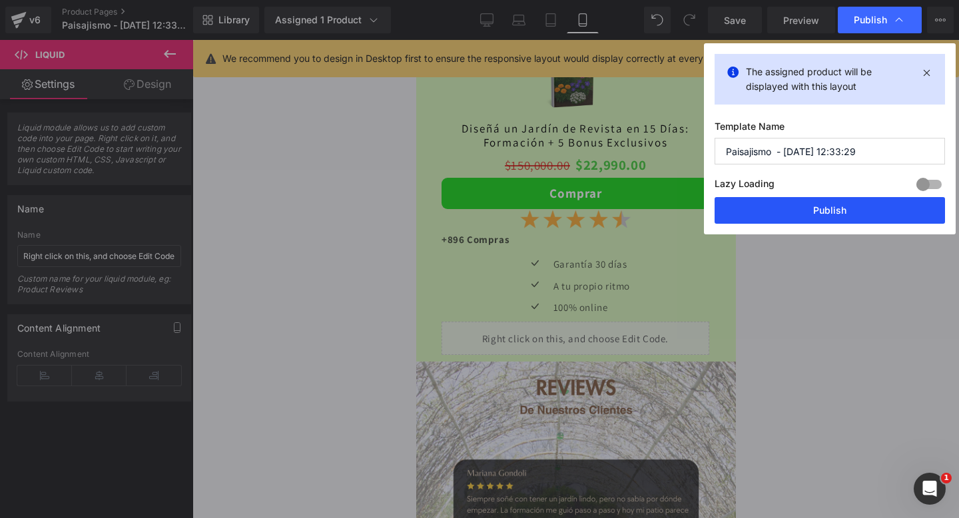
click at [782, 205] on button "Publish" at bounding box center [830, 210] width 231 height 27
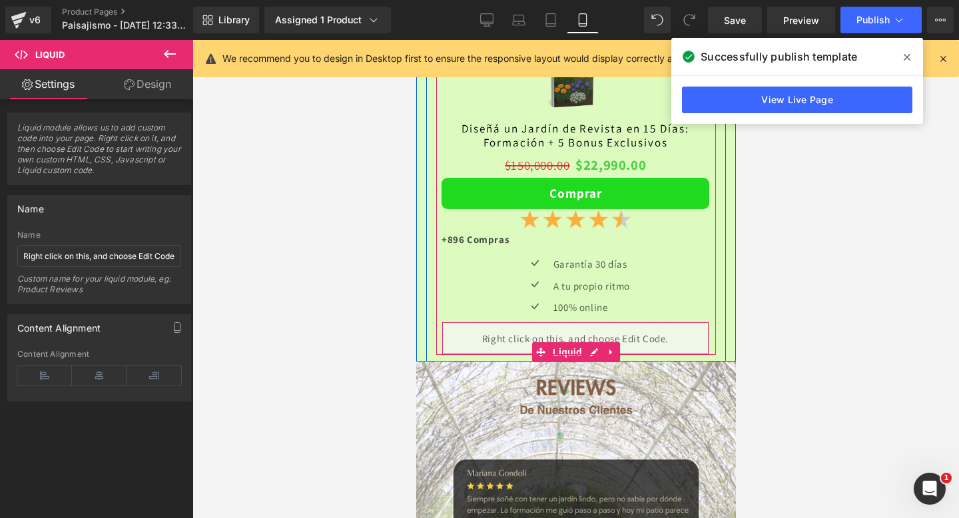
click at [498, 334] on div "Liquid" at bounding box center [575, 338] width 268 height 33
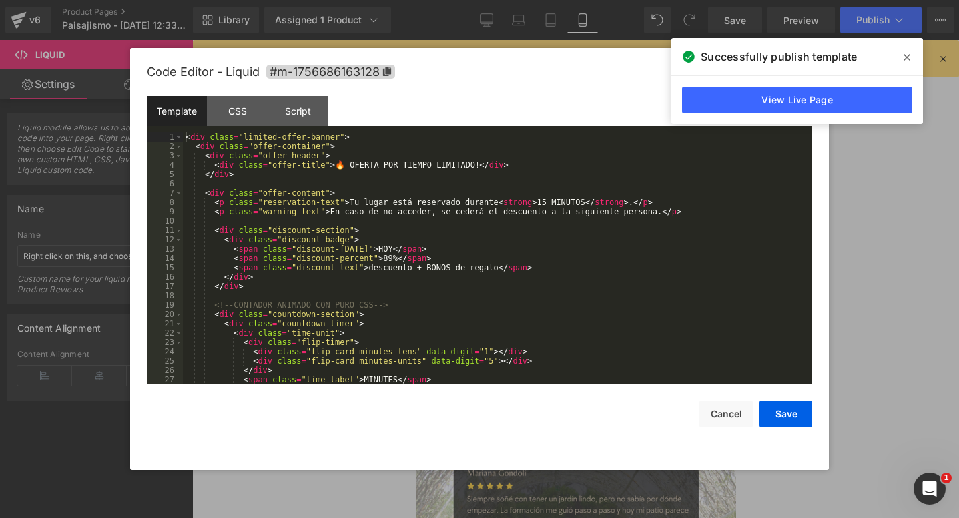
click at [496, 0] on div "(P) Cart Button You are previewing how the will restyle your page. You can not …" at bounding box center [479, 0] width 959 height 0
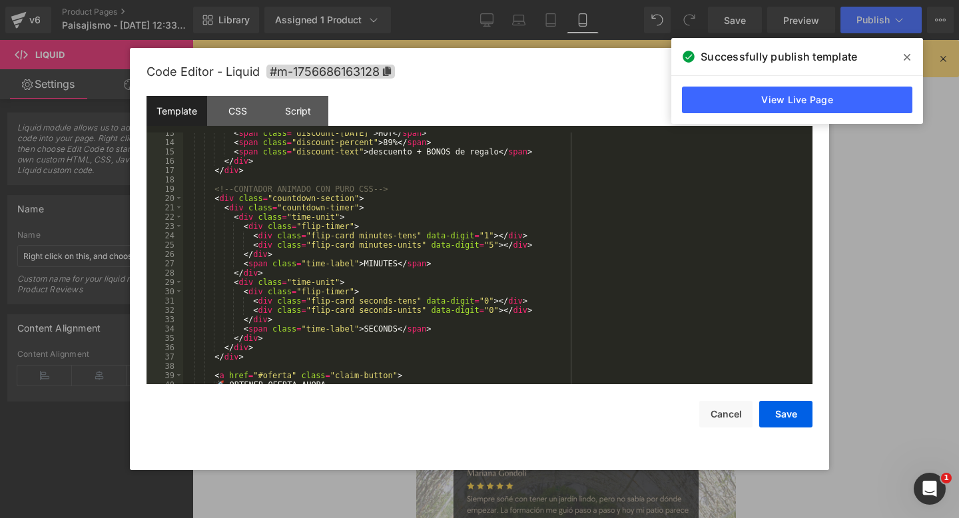
scroll to position [259, 0]
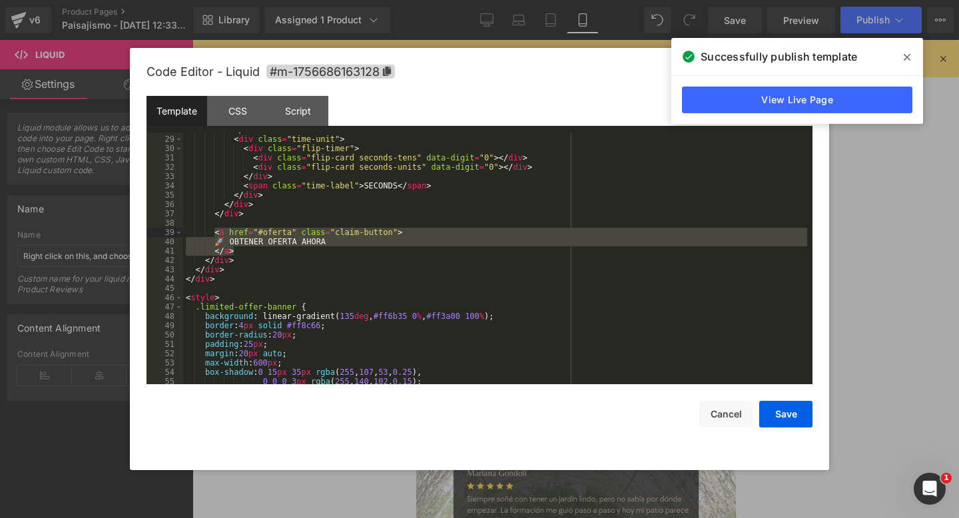
drag, startPoint x: 259, startPoint y: 251, endPoint x: 213, endPoint y: 232, distance: 50.5
click at [213, 232] on div "</ div > < div class = "time-unit" > < div class = "flip-timer" > < div class =…" at bounding box center [495, 260] width 624 height 271
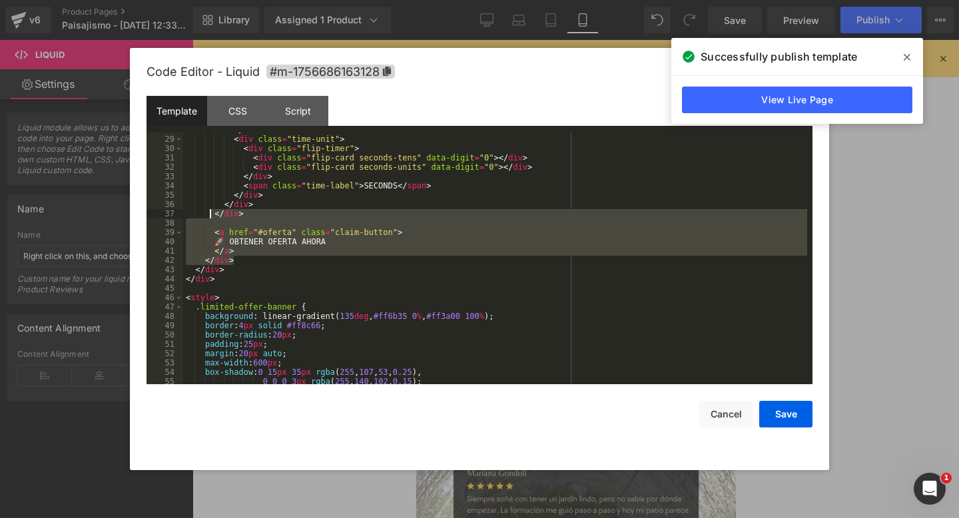
drag, startPoint x: 243, startPoint y: 264, endPoint x: 208, endPoint y: 215, distance: 60.1
click at [208, 215] on div "</ div > < div class = "time-unit" > < div class = "flip-timer" > < div class =…" at bounding box center [495, 260] width 624 height 271
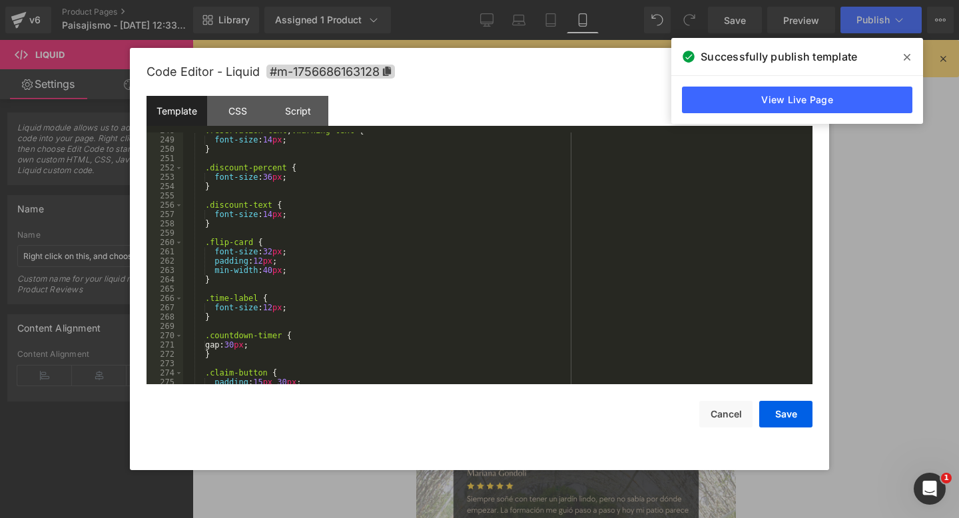
scroll to position [2341, 0]
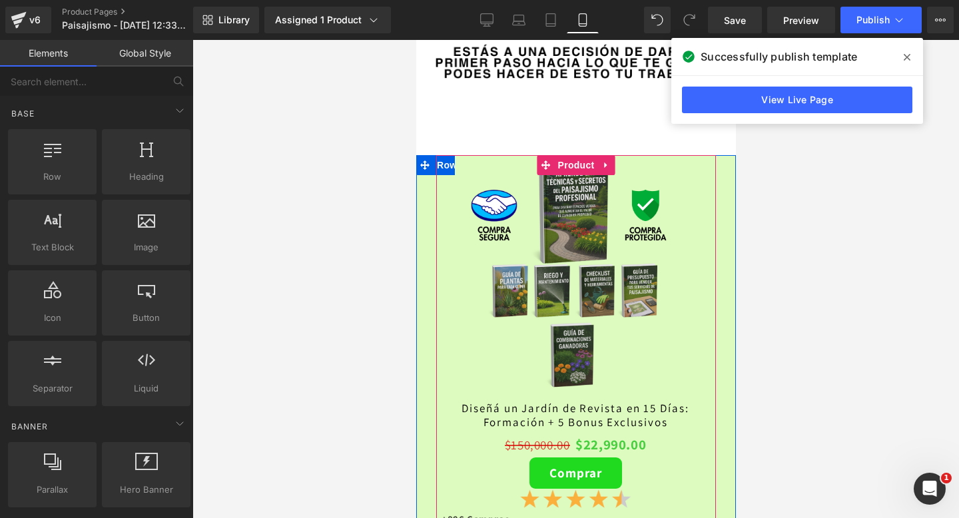
scroll to position [3063, 0]
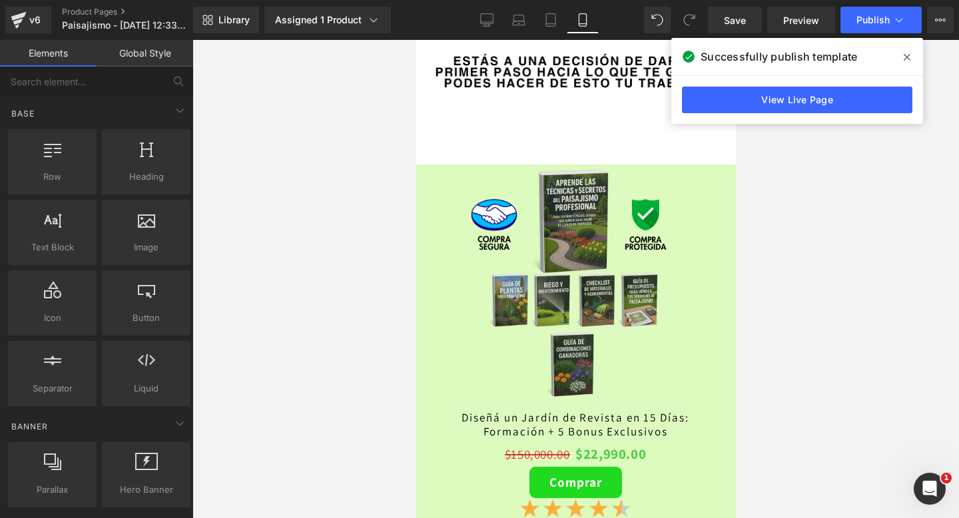
click at [901, 57] on span at bounding box center [907, 57] width 21 height 21
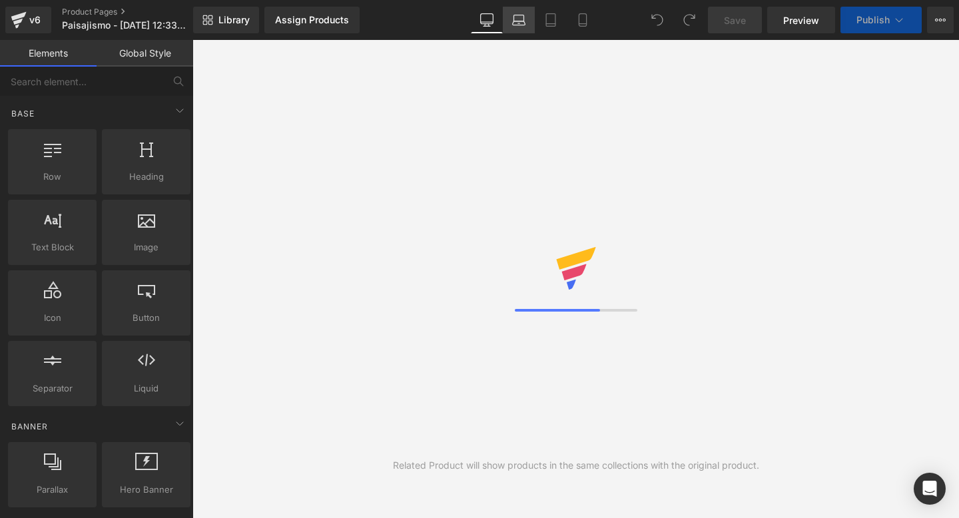
click at [506, 27] on link "Laptop" at bounding box center [519, 20] width 32 height 27
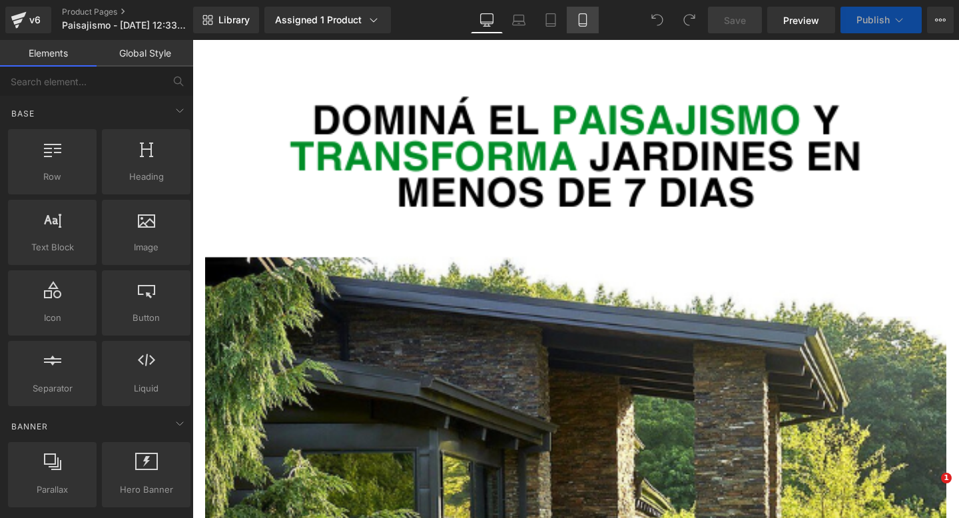
click at [576, 21] on link "Mobile" at bounding box center [583, 20] width 32 height 27
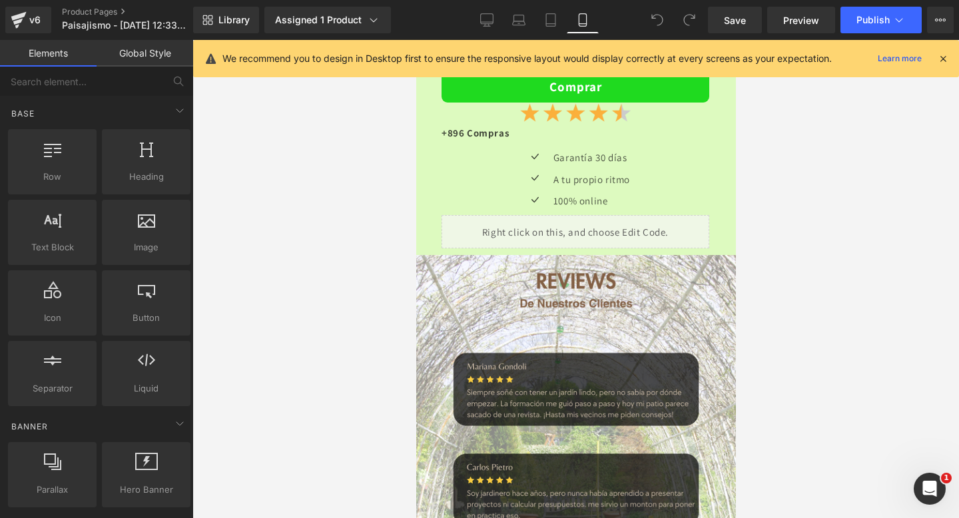
scroll to position [3455, 0]
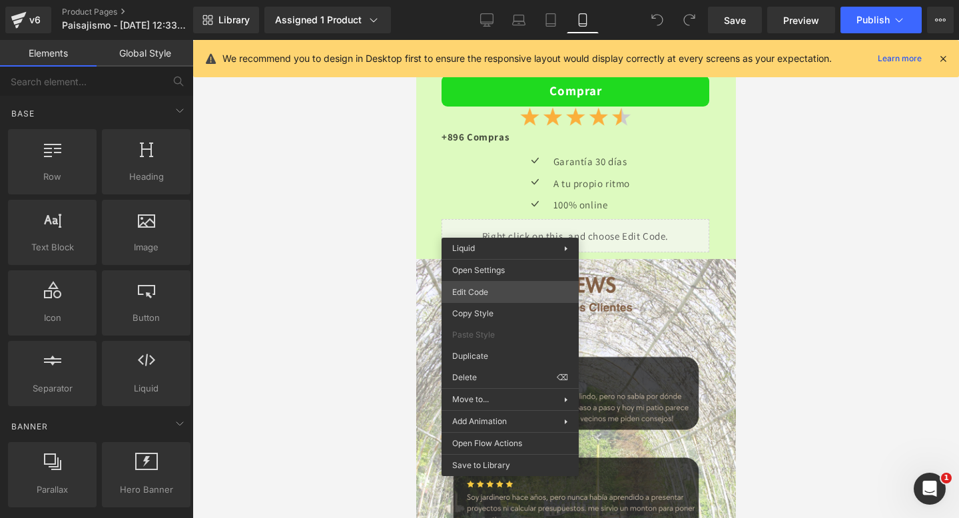
click at [508, 0] on div "You are previewing how the will restyle your page. You can not edit Elements in…" at bounding box center [479, 0] width 959 height 0
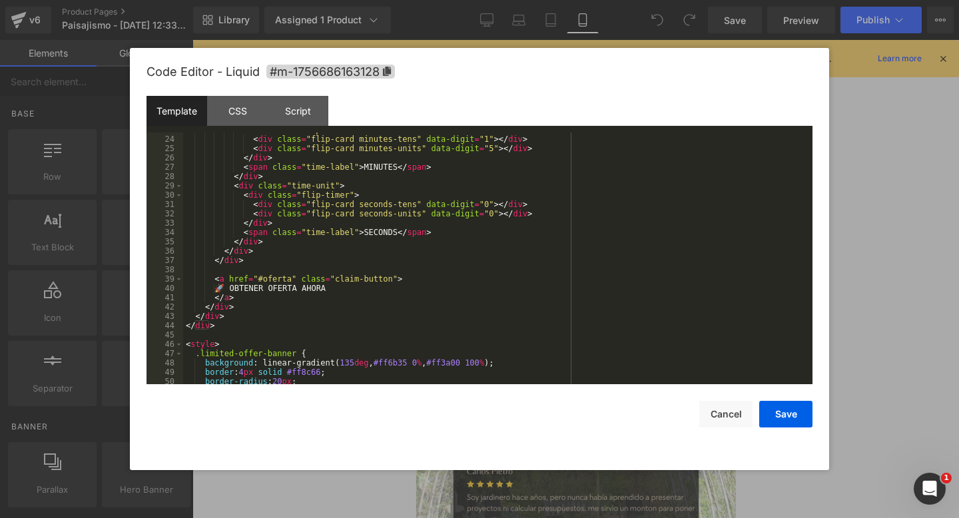
scroll to position [205, 0]
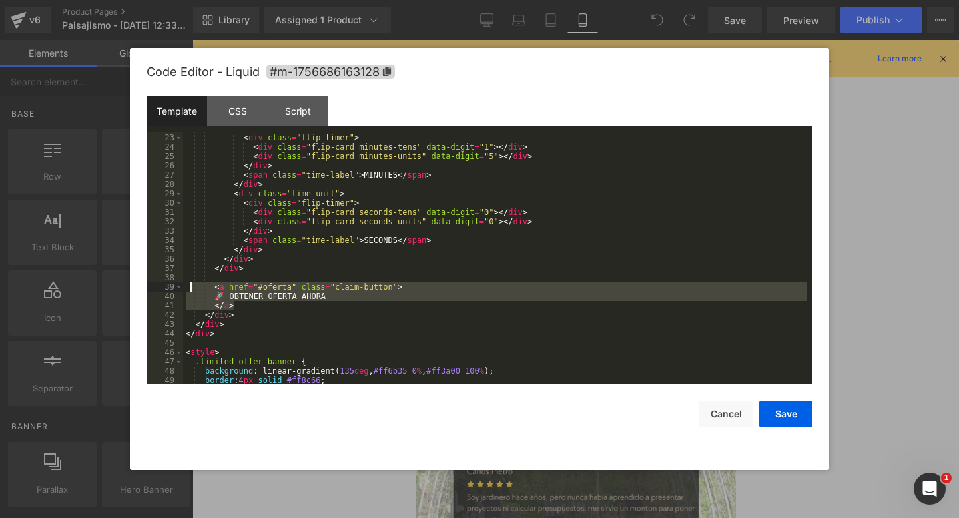
drag, startPoint x: 288, startPoint y: 307, endPoint x: 189, endPoint y: 286, distance: 100.8
click at [189, 286] on div "< div class = "time-unit" > < div class = "flip-timer" > < div class = "flip-ca…" at bounding box center [495, 259] width 624 height 271
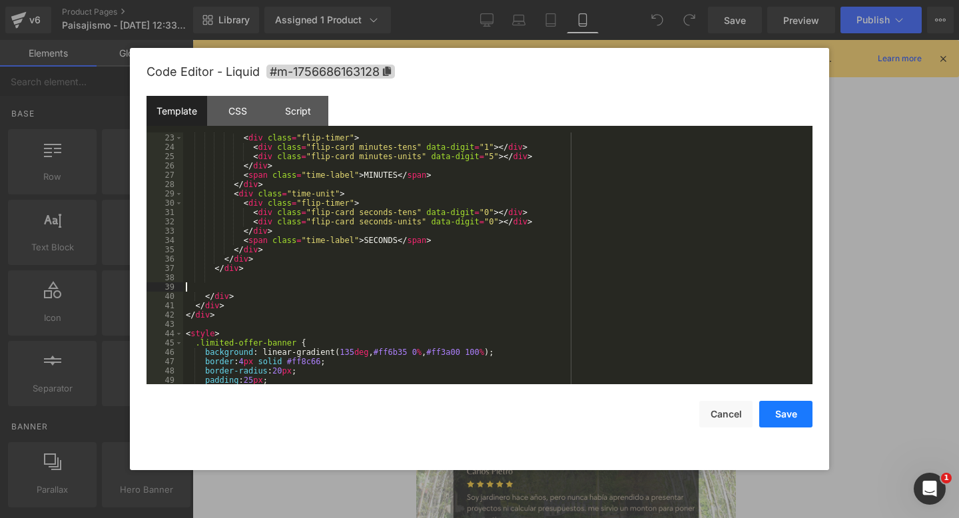
click at [765, 410] on button "Save" at bounding box center [786, 414] width 53 height 27
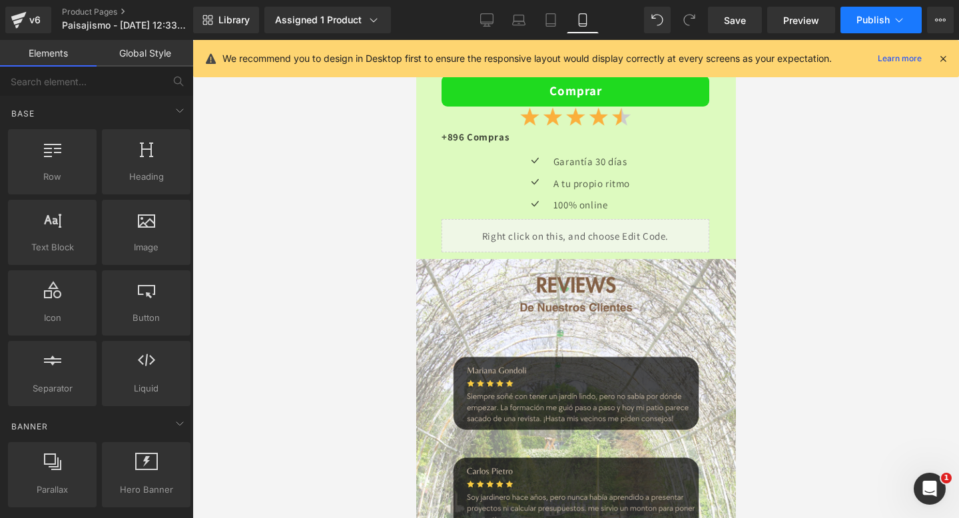
click at [857, 27] on button "Publish" at bounding box center [881, 20] width 81 height 27
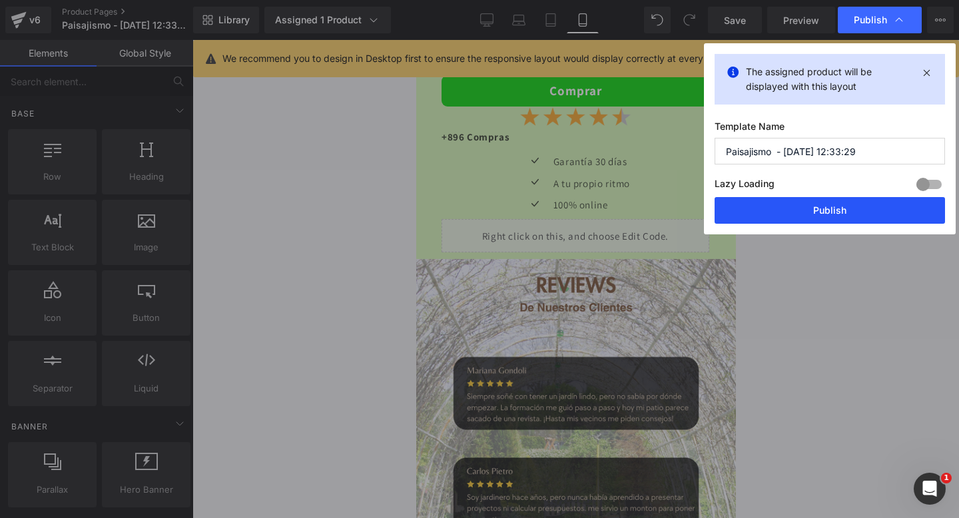
click at [738, 202] on button "Publish" at bounding box center [830, 210] width 231 height 27
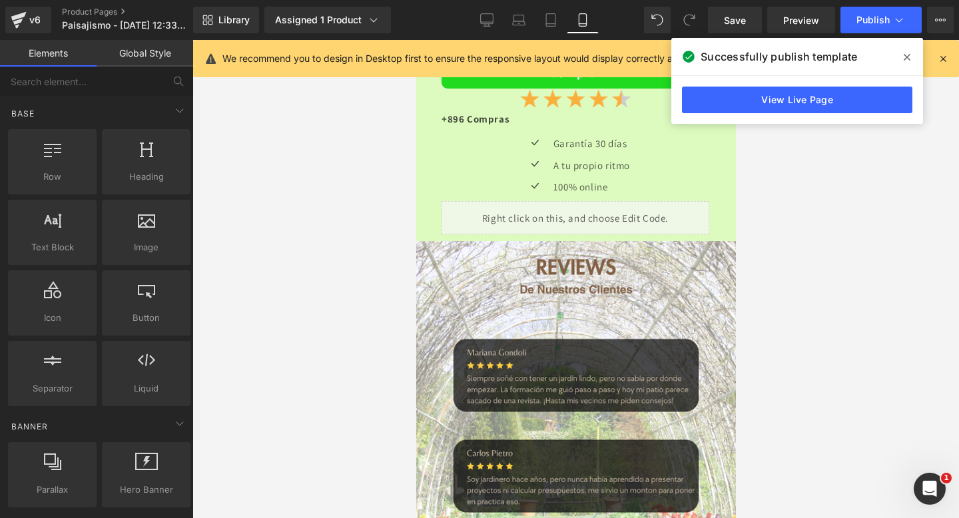
scroll to position [3467, 0]
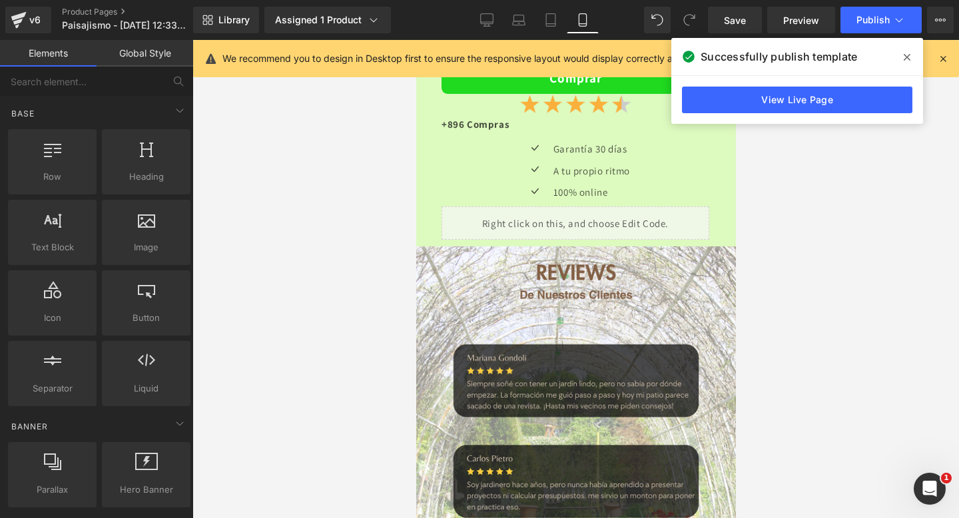
click at [899, 59] on span at bounding box center [907, 57] width 21 height 21
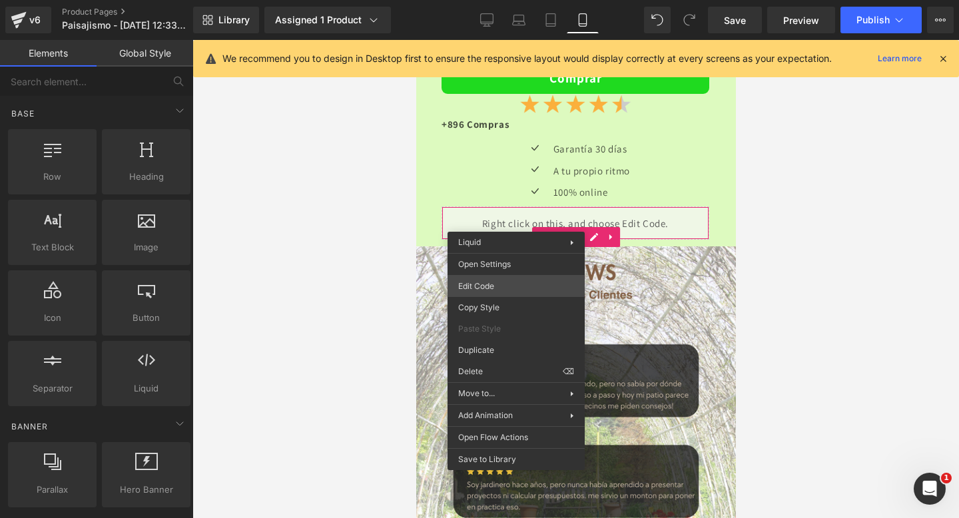
click at [486, 0] on div "You are previewing how the will restyle your page. You can not edit Elements in…" at bounding box center [479, 0] width 959 height 0
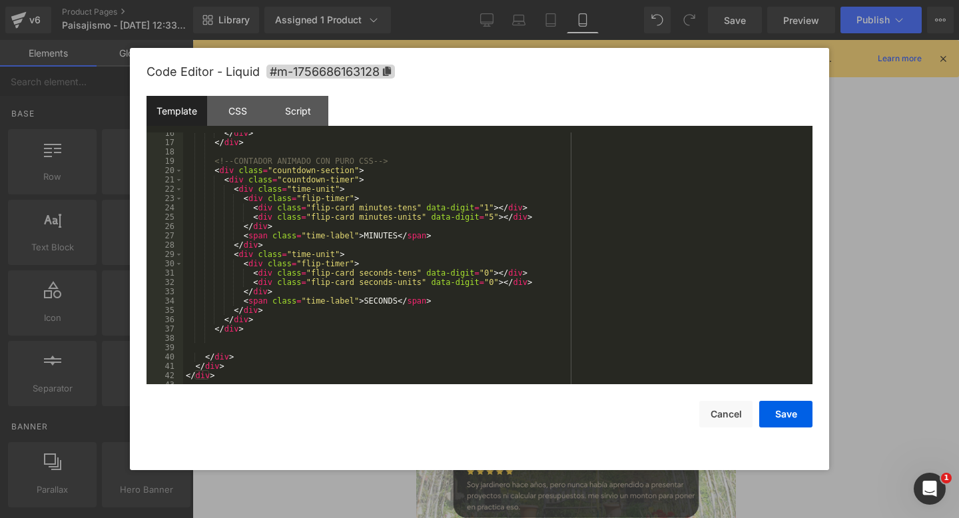
scroll to position [144, 0]
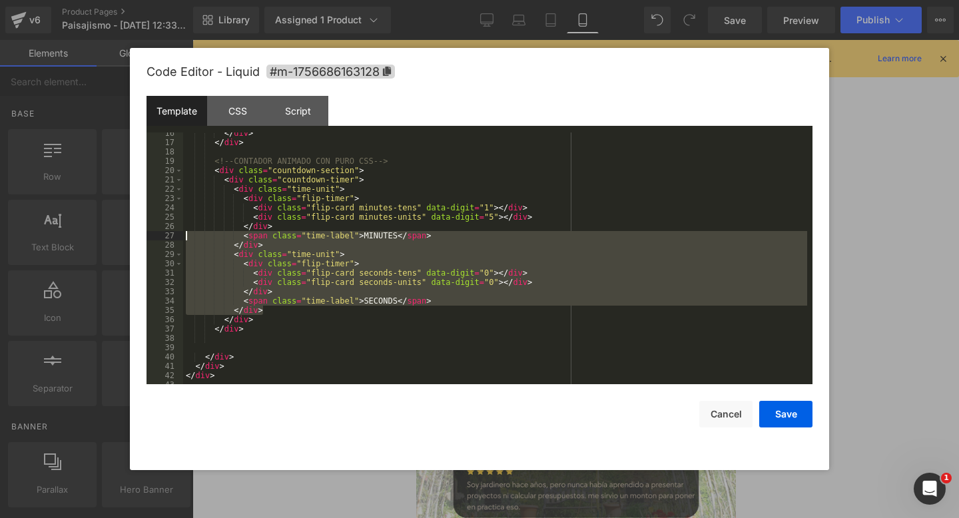
drag, startPoint x: 273, startPoint y: 308, endPoint x: 177, endPoint y: 239, distance: 118.0
click at [177, 239] on pre "16 17 18 19 20 21 22 23 24 25 26 27 28 29 30 31 32 33 34 35 36 37 38 39 40 41 4…" at bounding box center [480, 259] width 666 height 252
click at [336, 320] on div "</ div > </ div > <!-- CONTADOR ANIMADO CON PURO CSS --> < div class = "countdo…" at bounding box center [495, 264] width 624 height 271
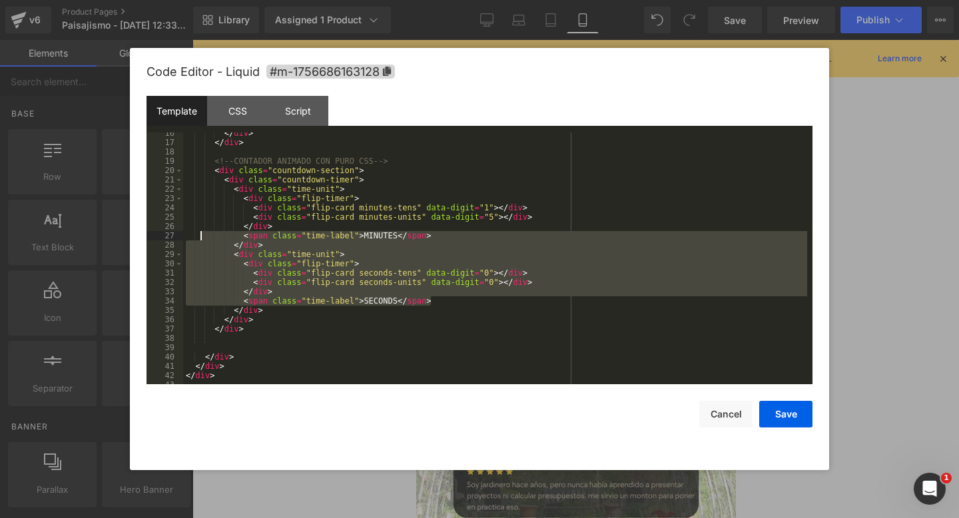
drag, startPoint x: 444, startPoint y: 303, endPoint x: 200, endPoint y: 235, distance: 253.2
click at [200, 235] on div "</ div > </ div > <!-- CONTADOR ANIMADO CON PURO CSS --> < div class = "countdo…" at bounding box center [495, 264] width 624 height 271
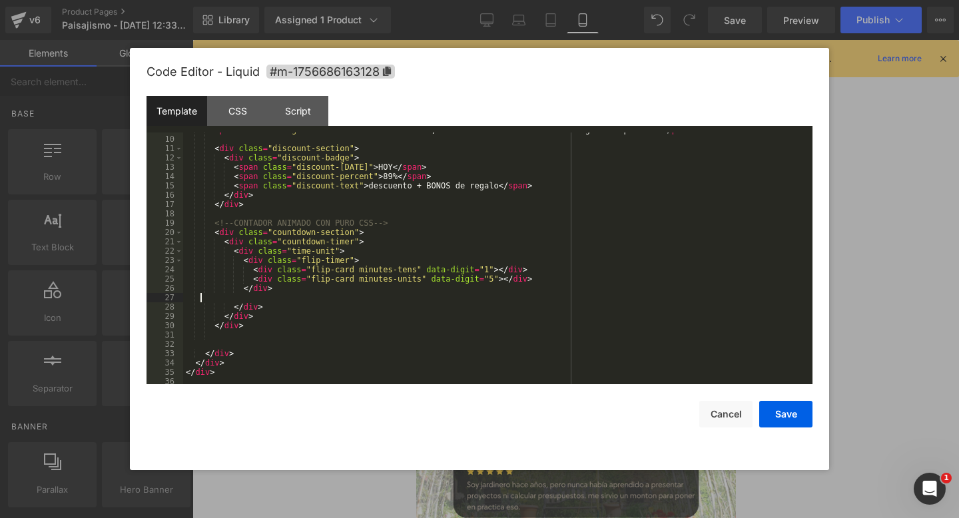
scroll to position [78, 0]
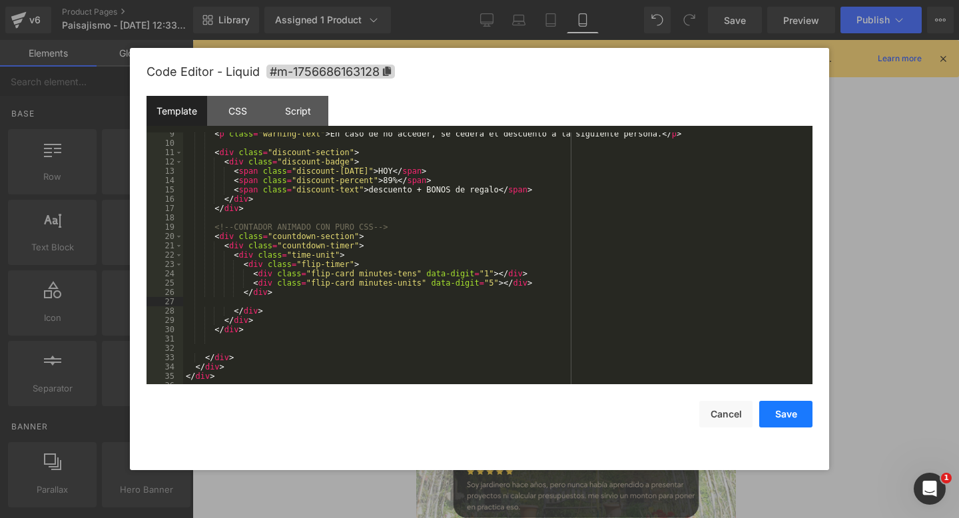
click at [778, 415] on button "Save" at bounding box center [786, 414] width 53 height 27
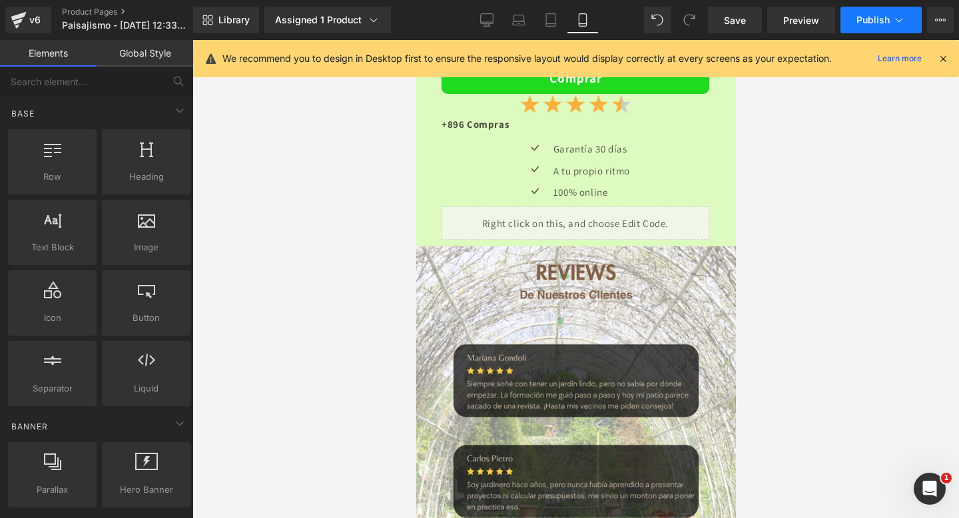
click at [885, 25] on button "Publish" at bounding box center [881, 20] width 81 height 27
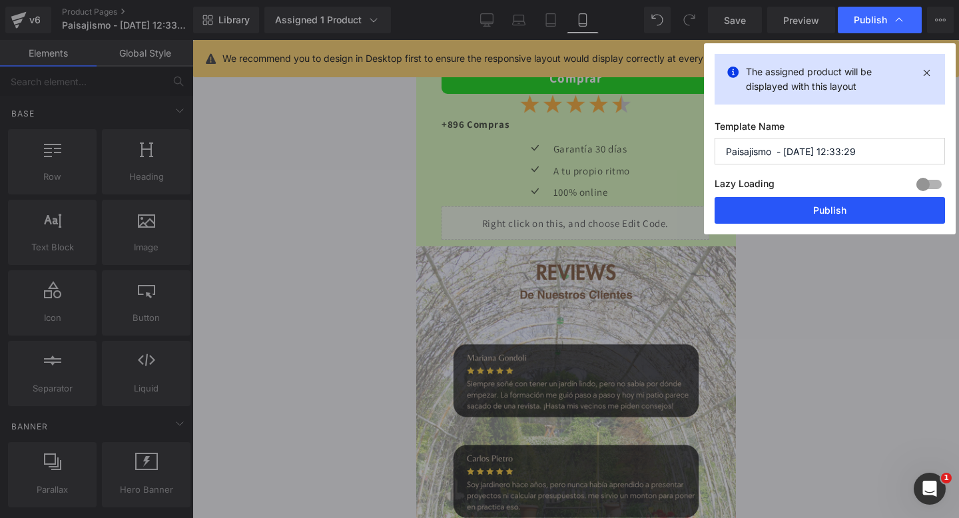
click at [752, 205] on button "Publish" at bounding box center [830, 210] width 231 height 27
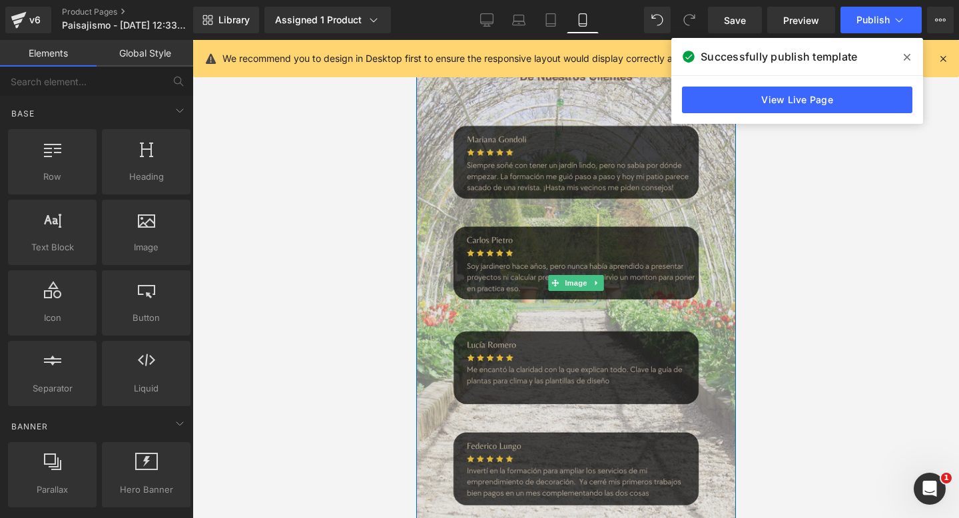
scroll to position [78, 0]
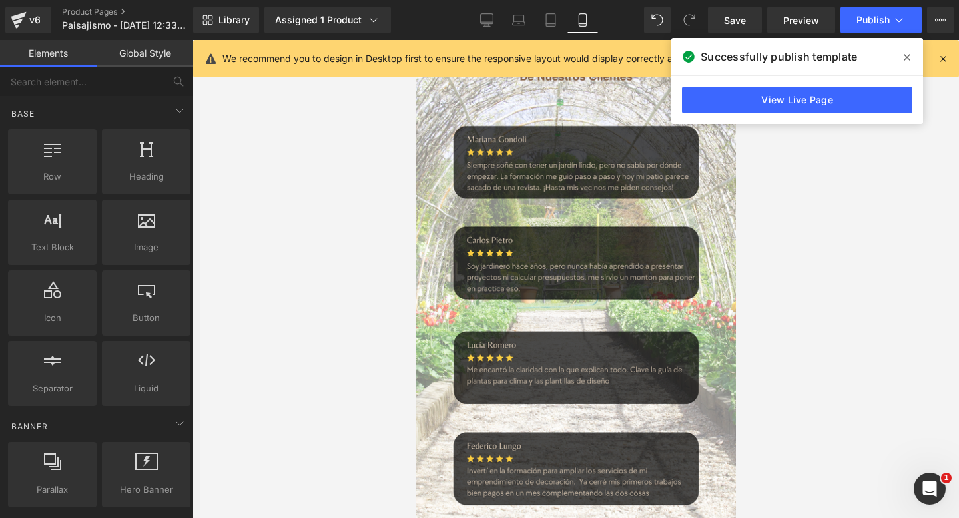
click at [913, 49] on span at bounding box center [907, 57] width 21 height 21
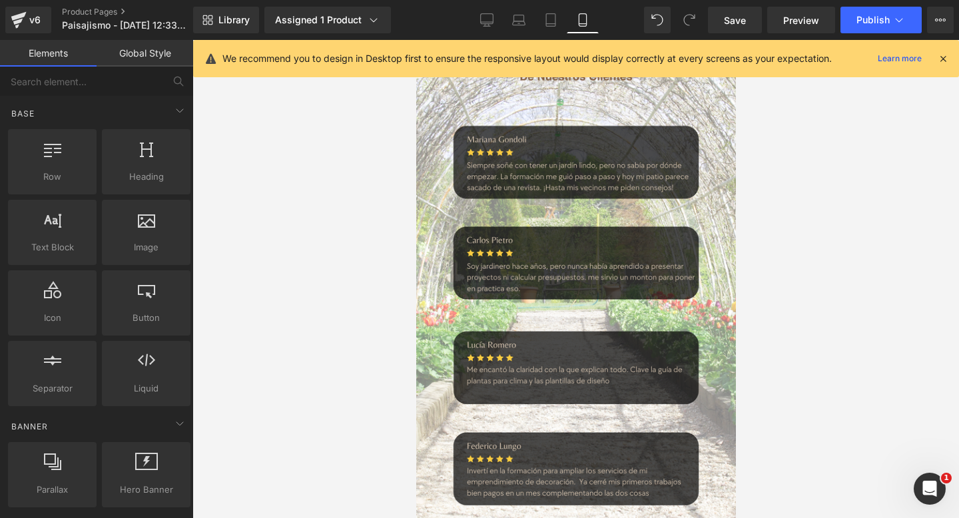
click at [945, 51] on div "We recommend you to design in Desktop first to ensure the responsive layout wou…" at bounding box center [586, 59] width 726 height 16
click at [943, 55] on icon at bounding box center [943, 59] width 12 height 12
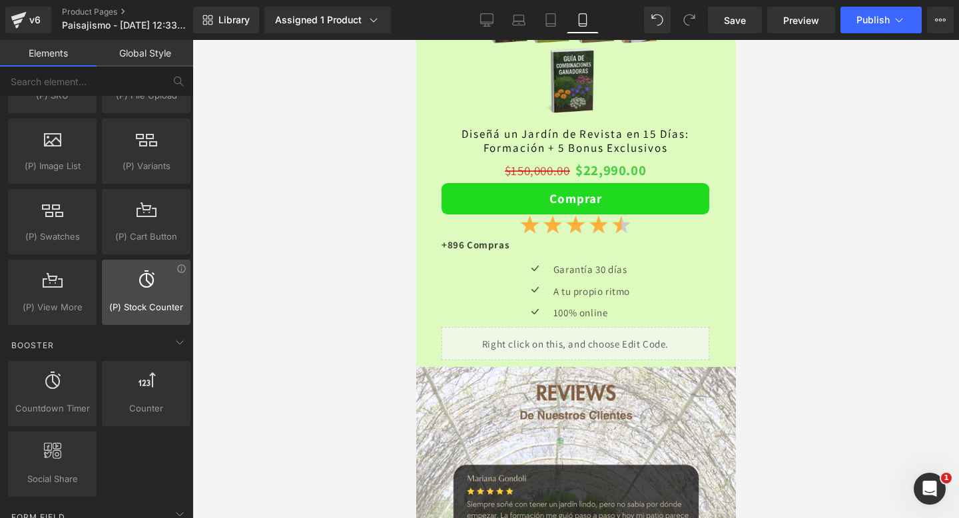
scroll to position [1665, 0]
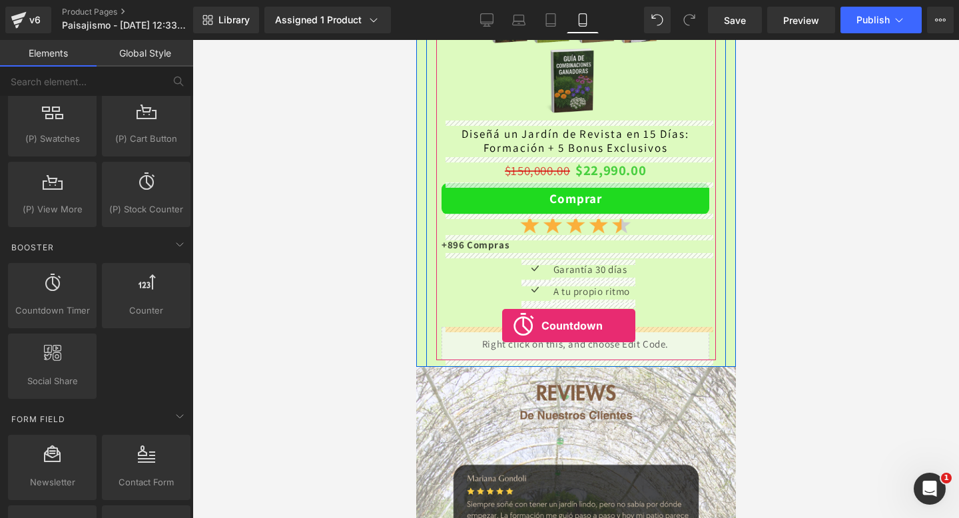
drag, startPoint x: 472, startPoint y: 334, endPoint x: 502, endPoint y: 325, distance: 30.8
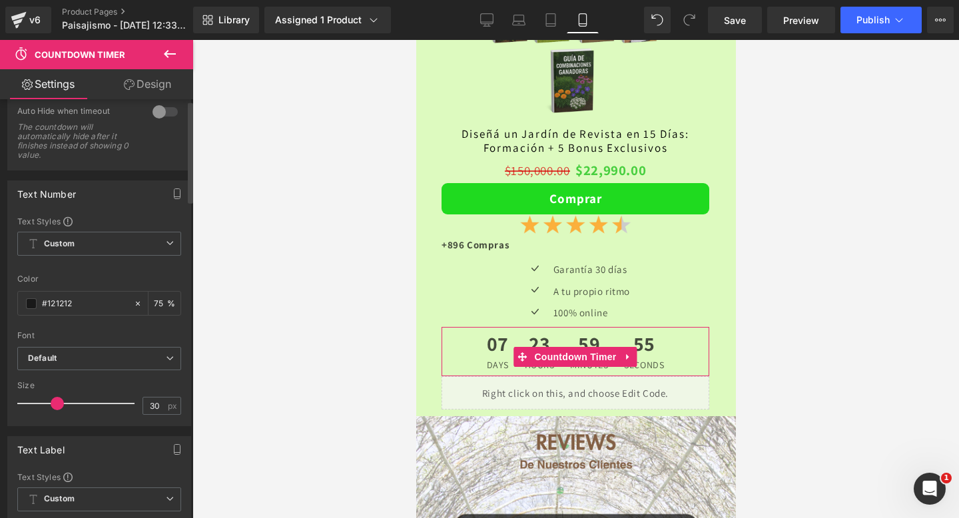
scroll to position [0, 0]
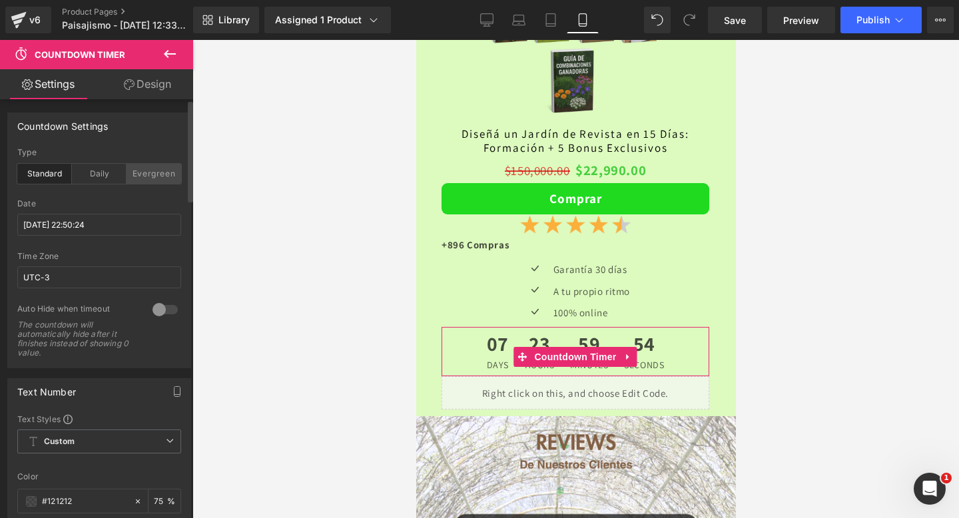
click at [147, 177] on div "Evergreen" at bounding box center [154, 174] width 55 height 20
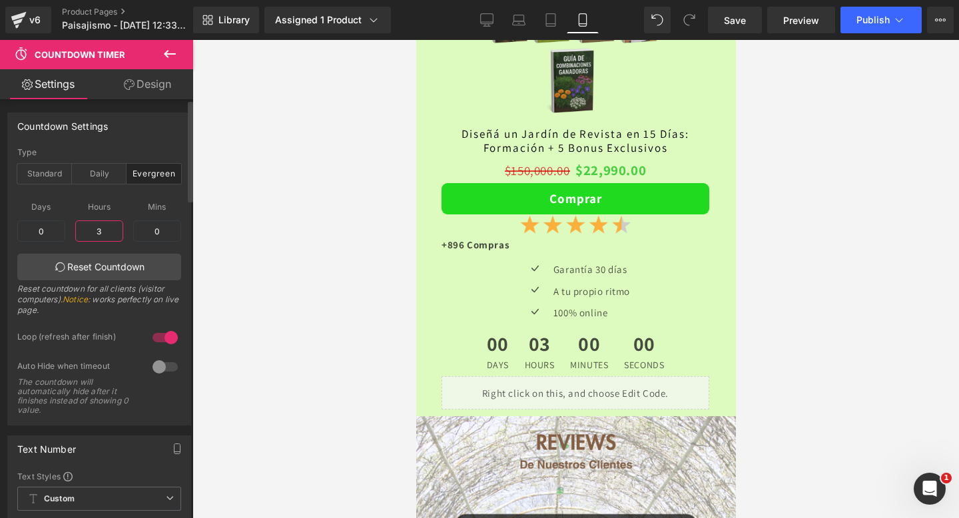
click at [103, 237] on input "3" at bounding box center [99, 231] width 48 height 21
type input "3"
click at [161, 227] on input "0" at bounding box center [157, 231] width 48 height 21
type input "15"
click at [105, 229] on input "3" at bounding box center [99, 231] width 48 height 21
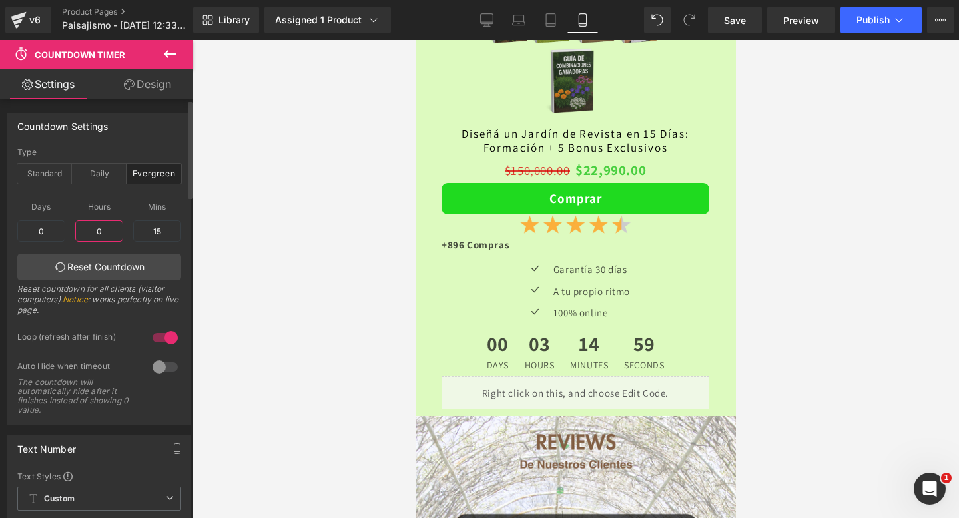
type input "0"
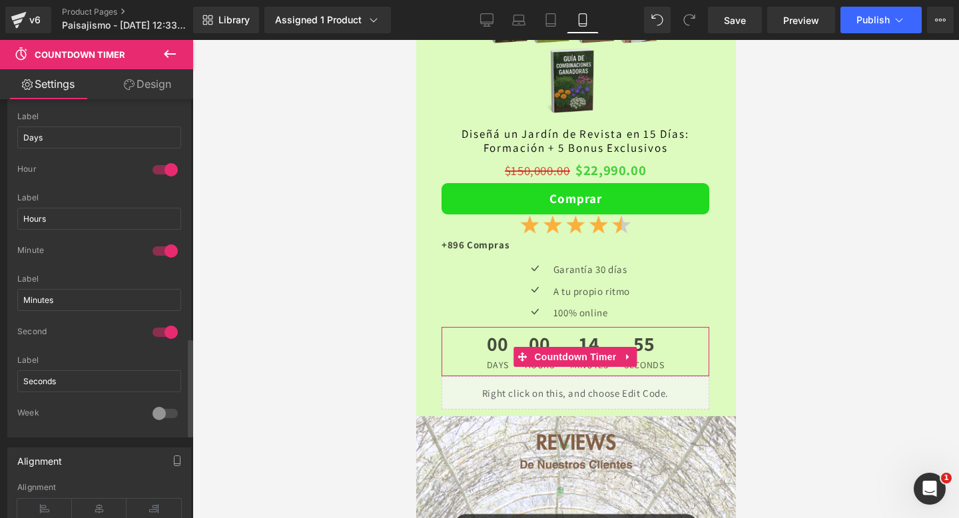
scroll to position [1010, 0]
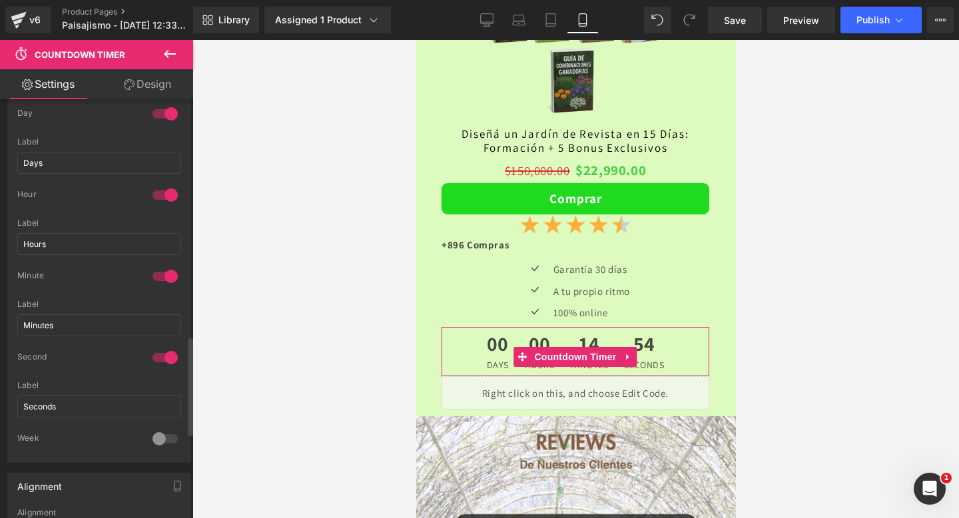
click at [163, 195] on div at bounding box center [165, 195] width 32 height 21
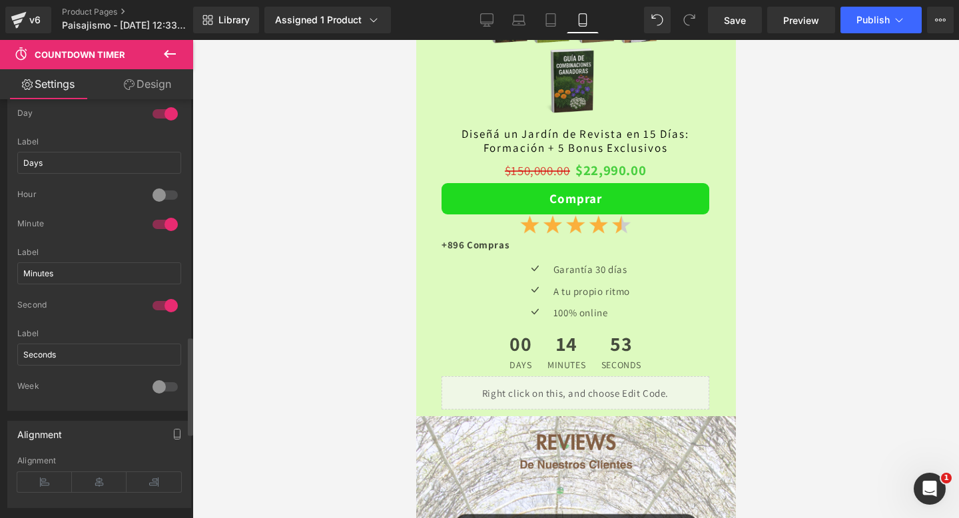
click at [163, 109] on div at bounding box center [165, 113] width 32 height 21
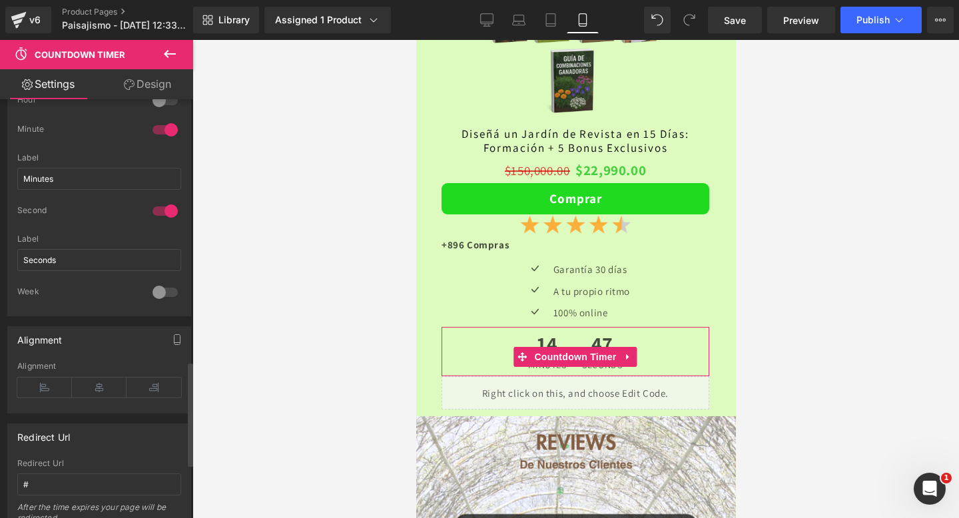
scroll to position [1051, 0]
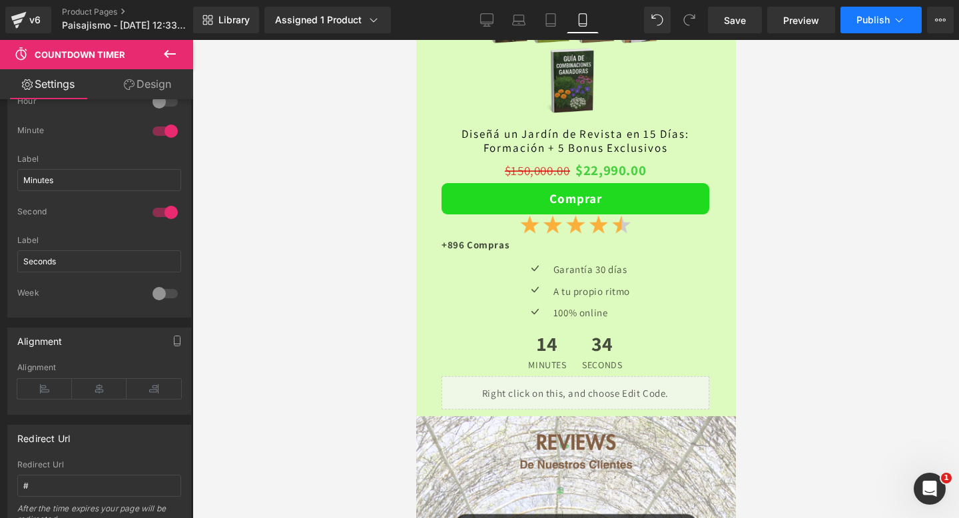
click at [878, 21] on span "Publish" at bounding box center [873, 20] width 33 height 11
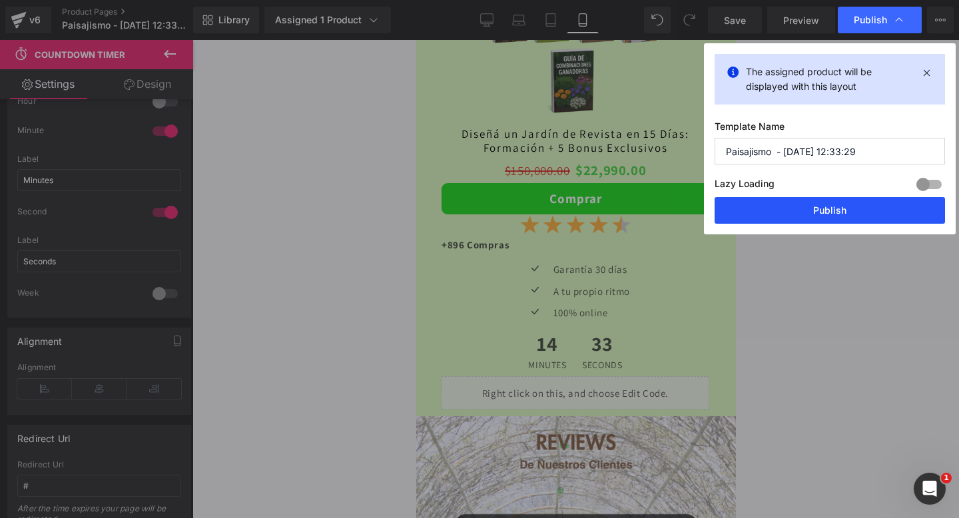
click at [775, 218] on button "Publish" at bounding box center [830, 210] width 231 height 27
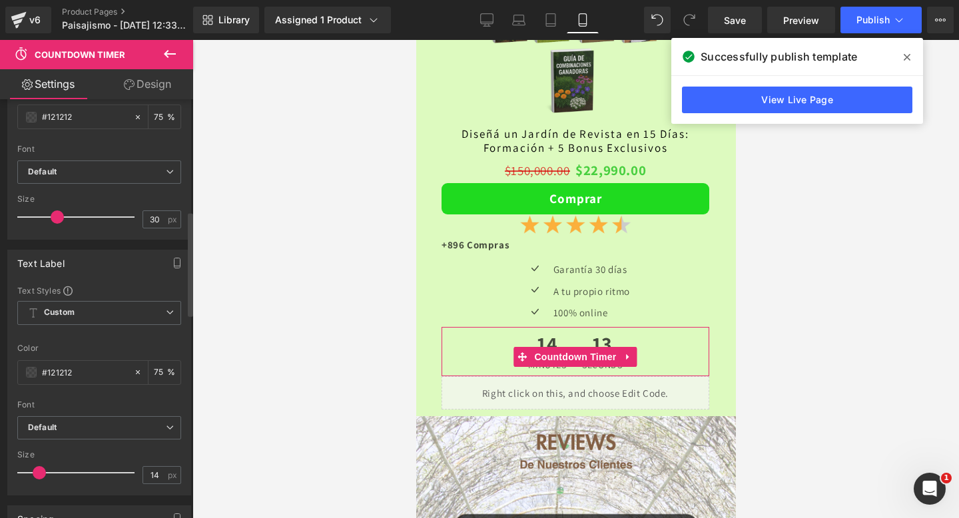
scroll to position [439, 0]
click at [33, 380] on span at bounding box center [31, 375] width 11 height 11
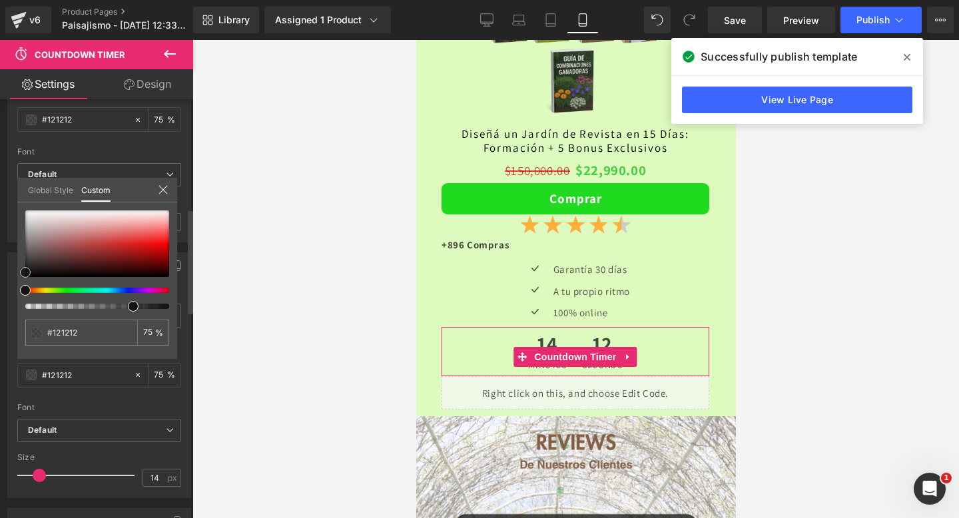
type input "#b72d2d"
type input "#bc2d2d"
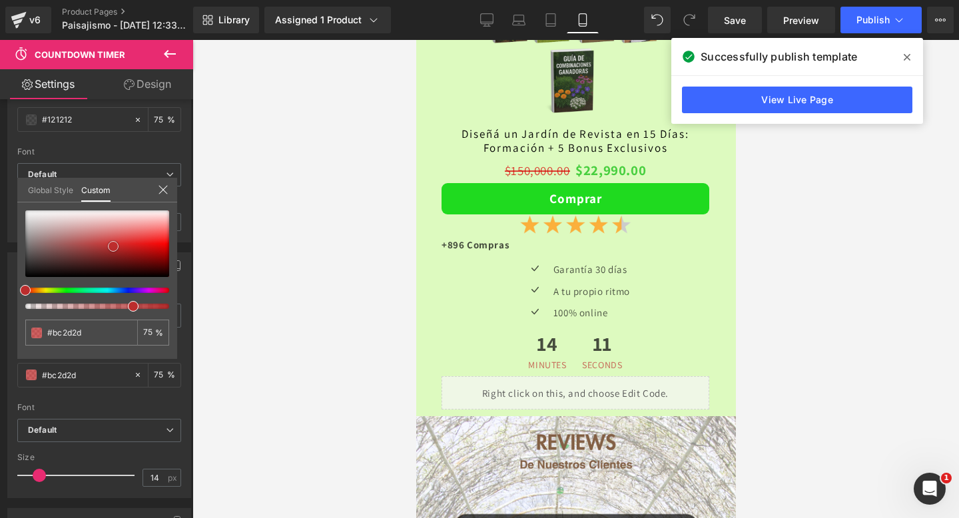
type input "#ea0000"
type input "#db0000"
type input "#c60000"
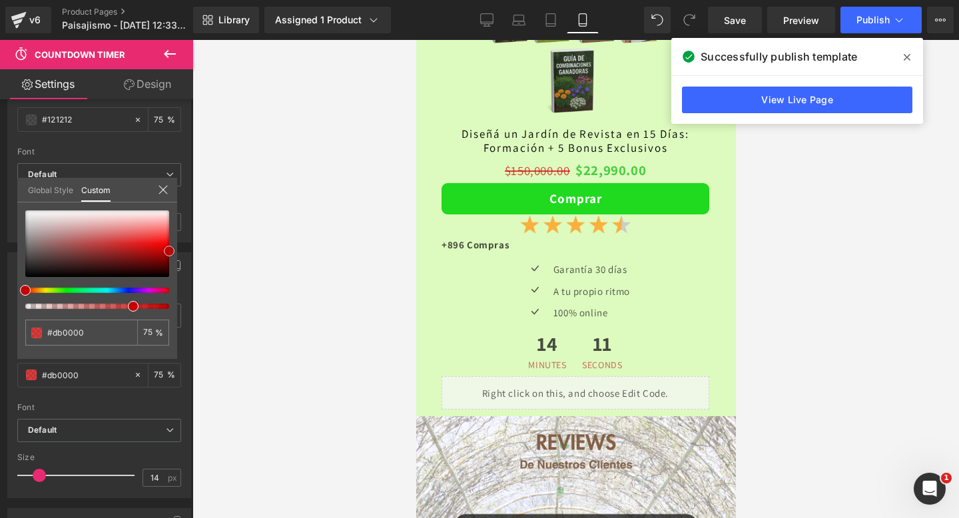
type input "#c60000"
type input "#bc0000"
type input "#b70000"
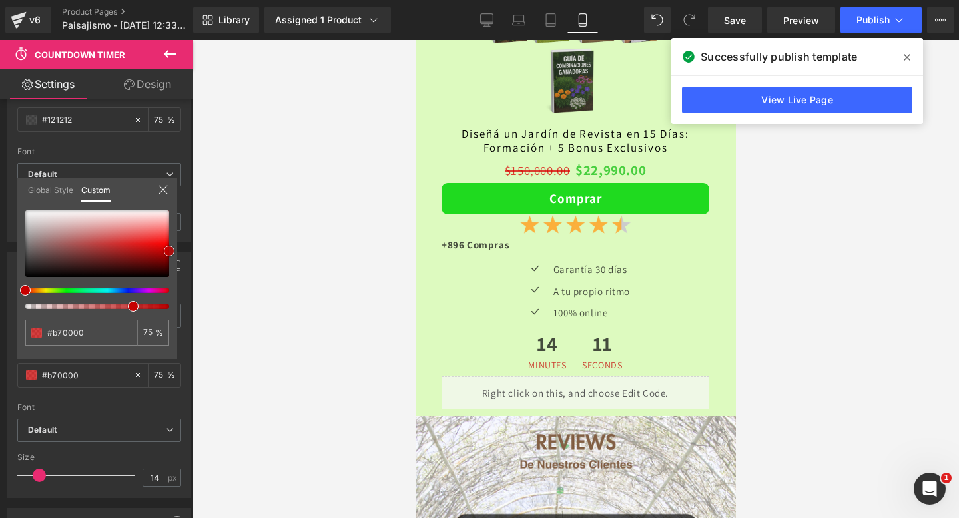
type input "#b20000"
drag, startPoint x: 113, startPoint y: 247, endPoint x: 248, endPoint y: 254, distance: 135.5
click at [248, 254] on div "Countdown Timer You are previewing how the will restyle your page. You can not …" at bounding box center [479, 270] width 959 height 541
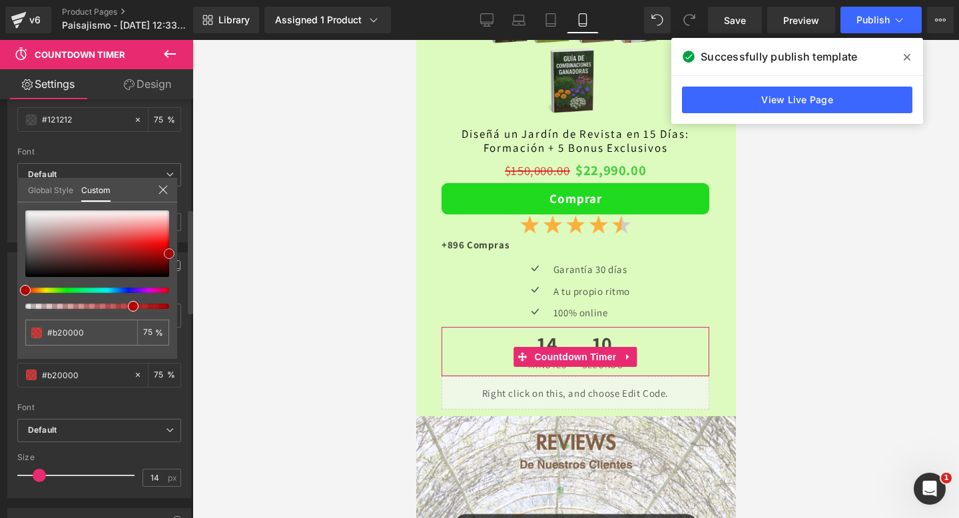
type input "#b70000"
type input "#db0000"
type input "#f40000"
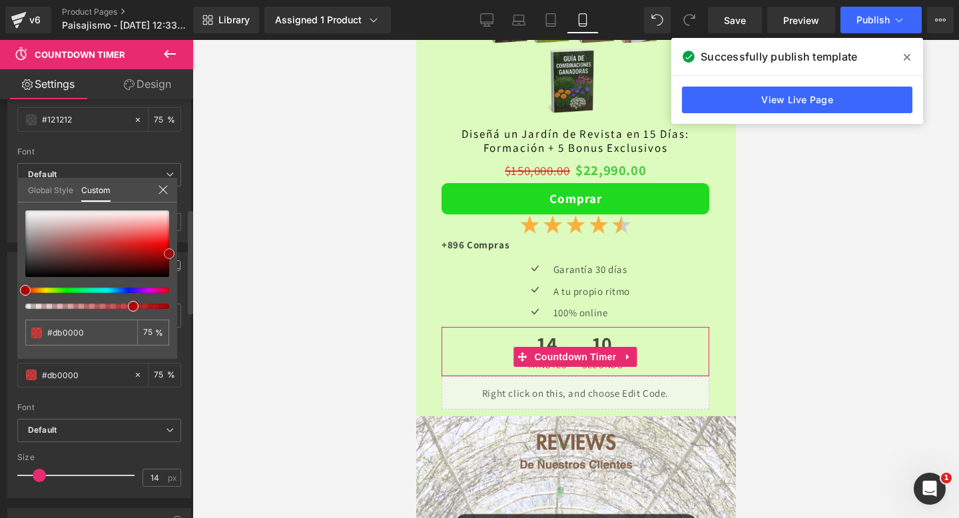
type input "#f40000"
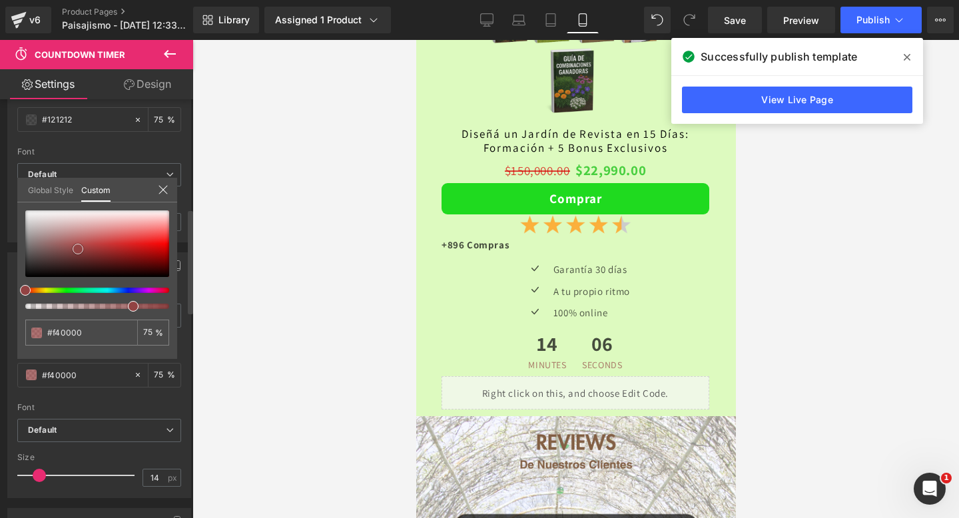
drag, startPoint x: 170, startPoint y: 255, endPoint x: 79, endPoint y: 252, distance: 90.7
click at [78, 252] on span at bounding box center [78, 249] width 11 height 11
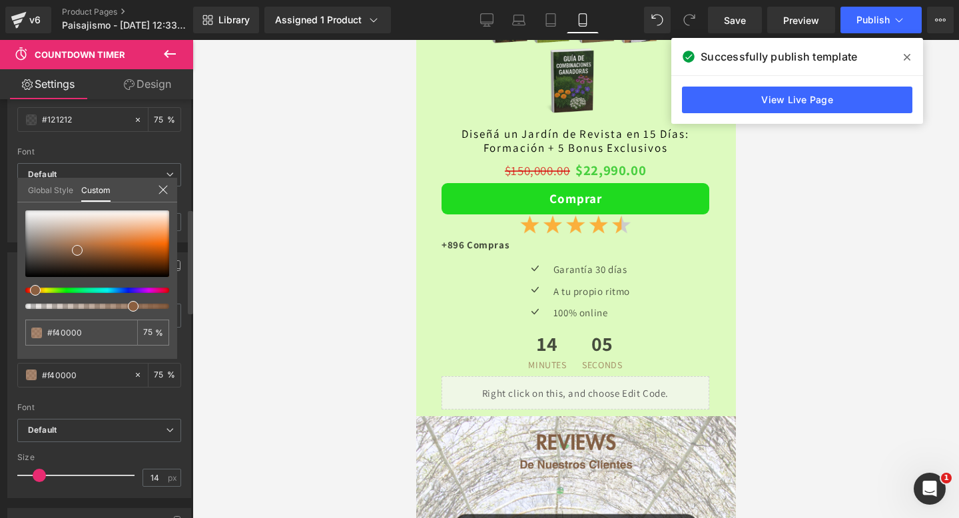
click at [32, 287] on span at bounding box center [35, 290] width 11 height 11
drag, startPoint x: 79, startPoint y: 250, endPoint x: 185, endPoint y: 245, distance: 106.1
click at [185, 245] on div "Text Label Text Styles Custom Custom Setup Global Style Custom Setup Global Sty…" at bounding box center [99, 371] width 199 height 256
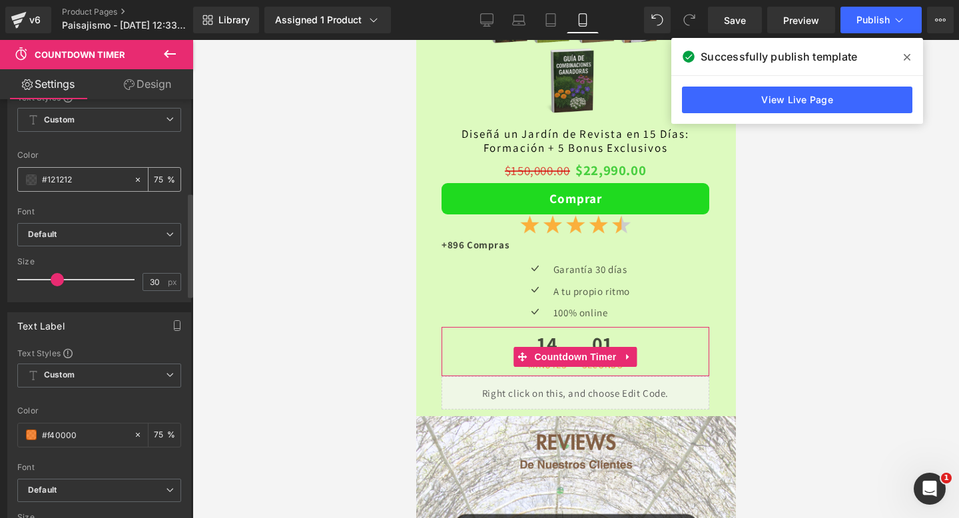
scroll to position [373, 0]
click at [30, 186] on span at bounding box center [31, 186] width 11 height 11
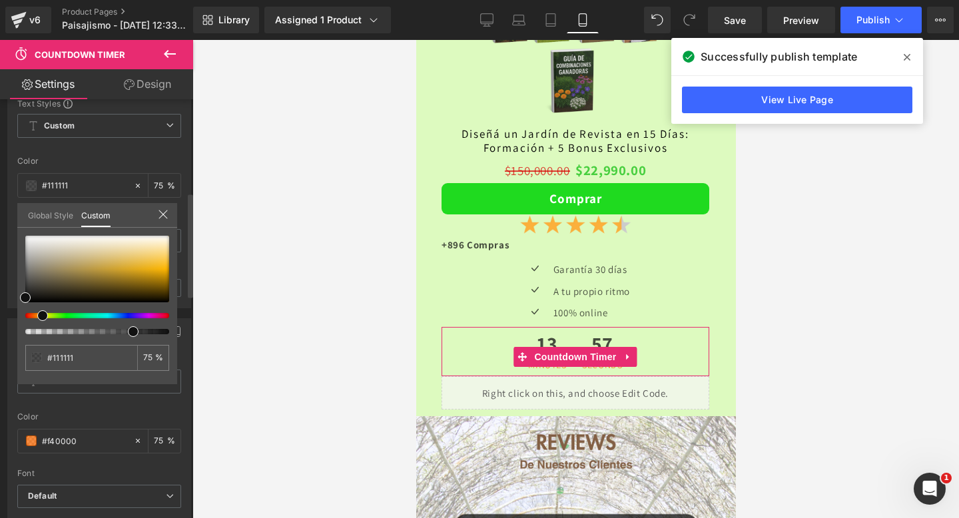
click at [37, 317] on div at bounding box center [92, 315] width 144 height 5
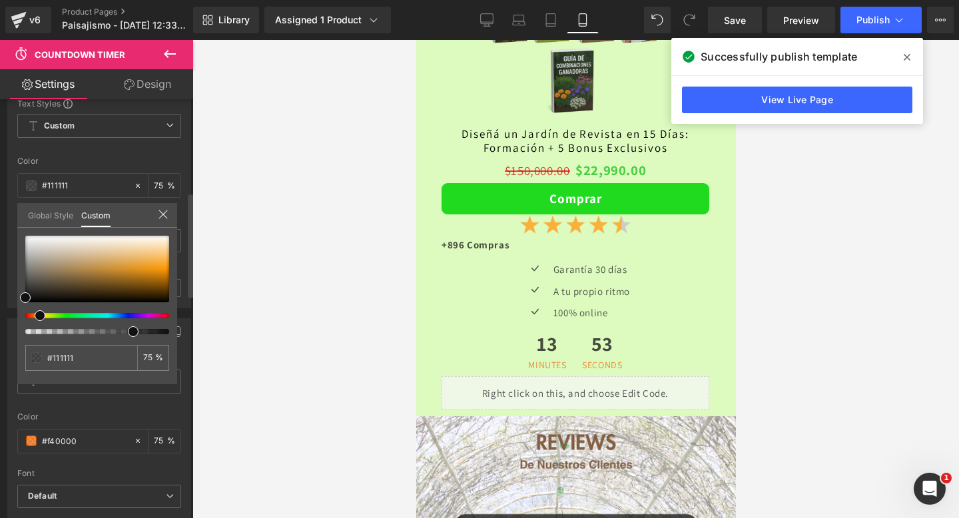
drag, startPoint x: 37, startPoint y: 317, endPoint x: 30, endPoint y: 318, distance: 7.4
click at [30, 318] on div at bounding box center [92, 315] width 144 height 5
drag, startPoint x: 25, startPoint y: 293, endPoint x: 196, endPoint y: 268, distance: 173.1
click at [196, 268] on div "Countdown Timer You are previewing how the will restyle your page. You can not …" at bounding box center [479, 270] width 959 height 541
click at [905, 51] on span at bounding box center [907, 57] width 21 height 21
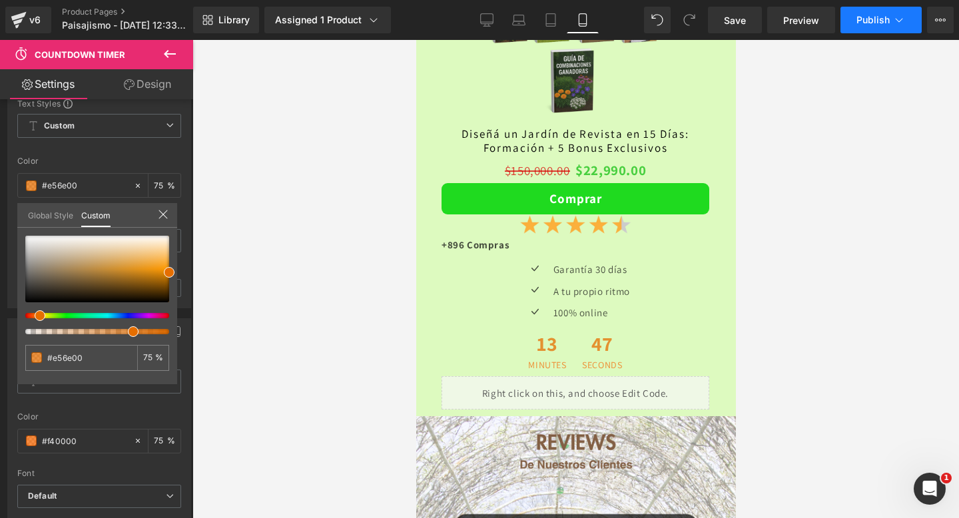
click at [876, 19] on span "Publish" at bounding box center [873, 20] width 33 height 11
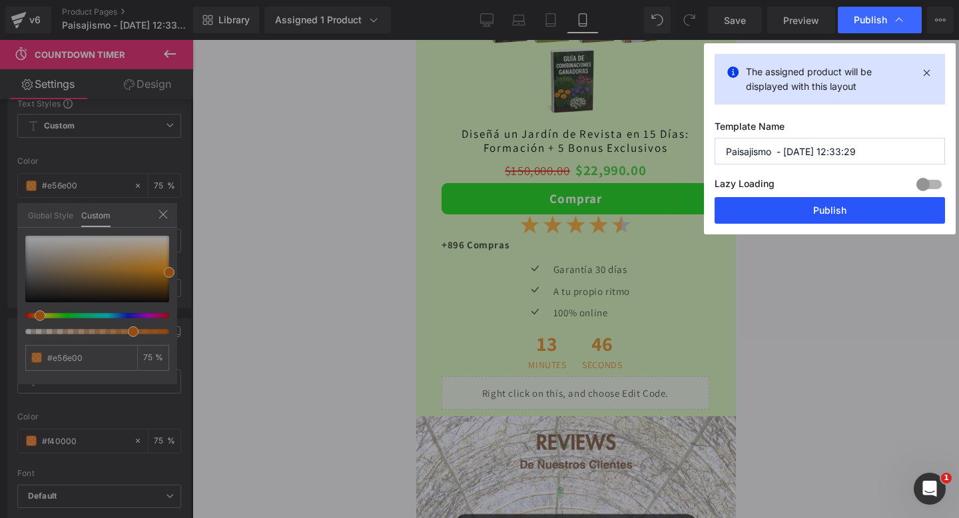
click at [806, 214] on button "Publish" at bounding box center [830, 210] width 231 height 27
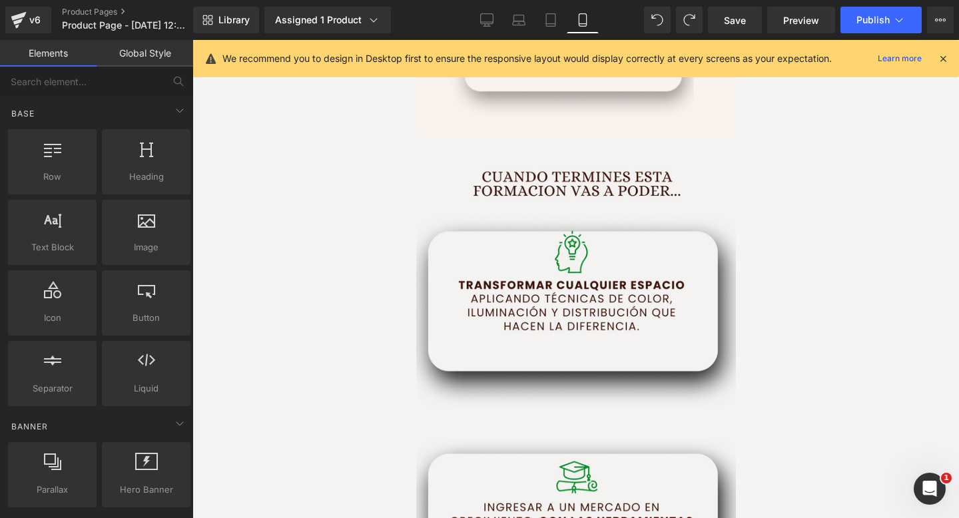
scroll to position [1790, 0]
